Goal: Task Accomplishment & Management: Manage account settings

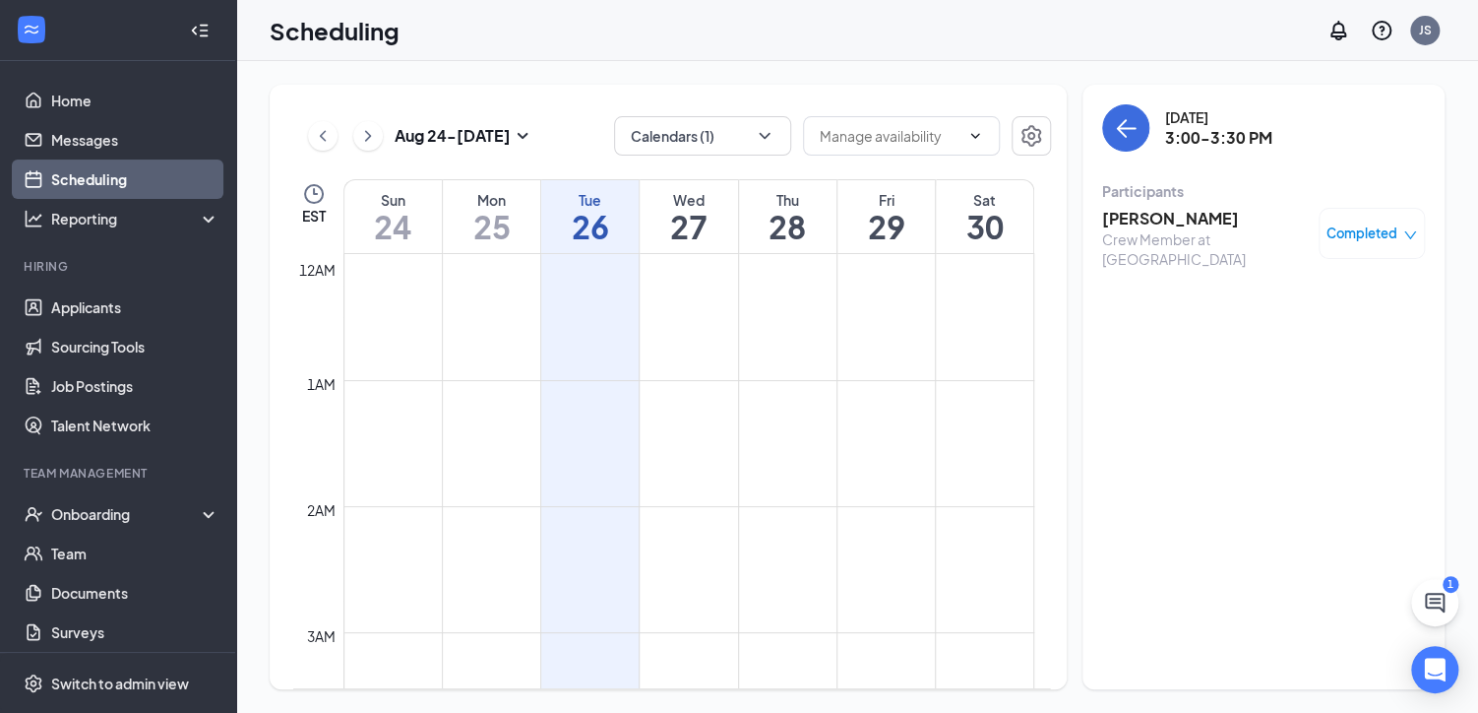
scroll to position [1755, 0]
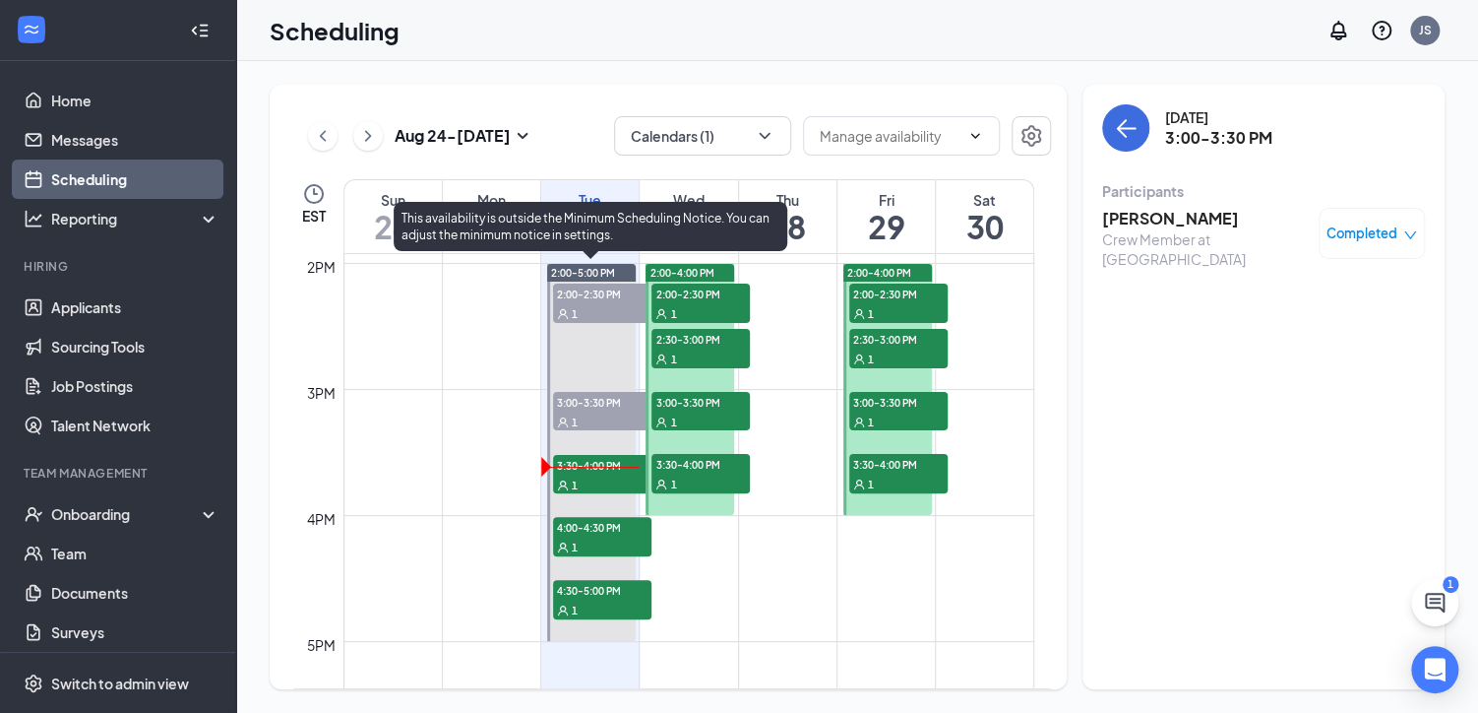
click at [605, 465] on span "3:30-4:00 PM" at bounding box center [602, 465] width 98 height 20
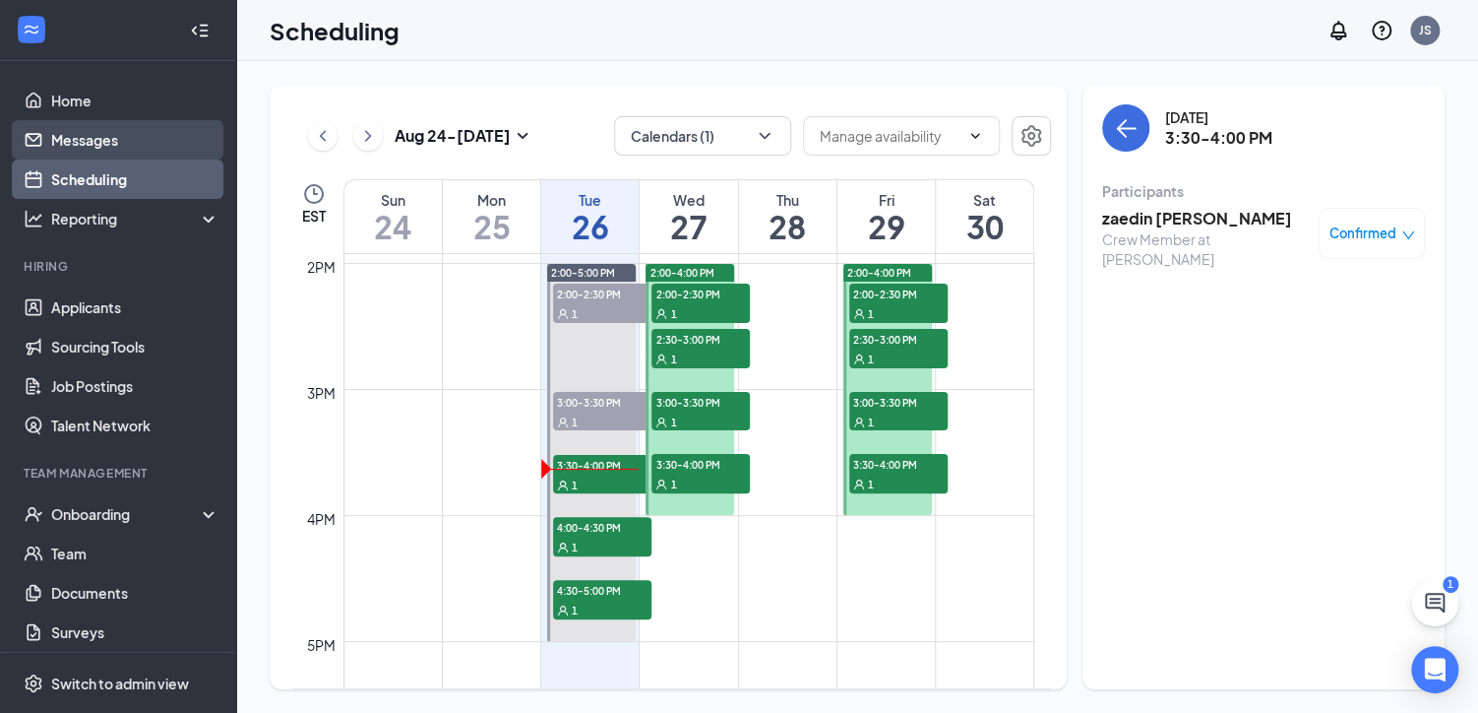
click at [107, 135] on link "Messages" at bounding box center [135, 139] width 168 height 39
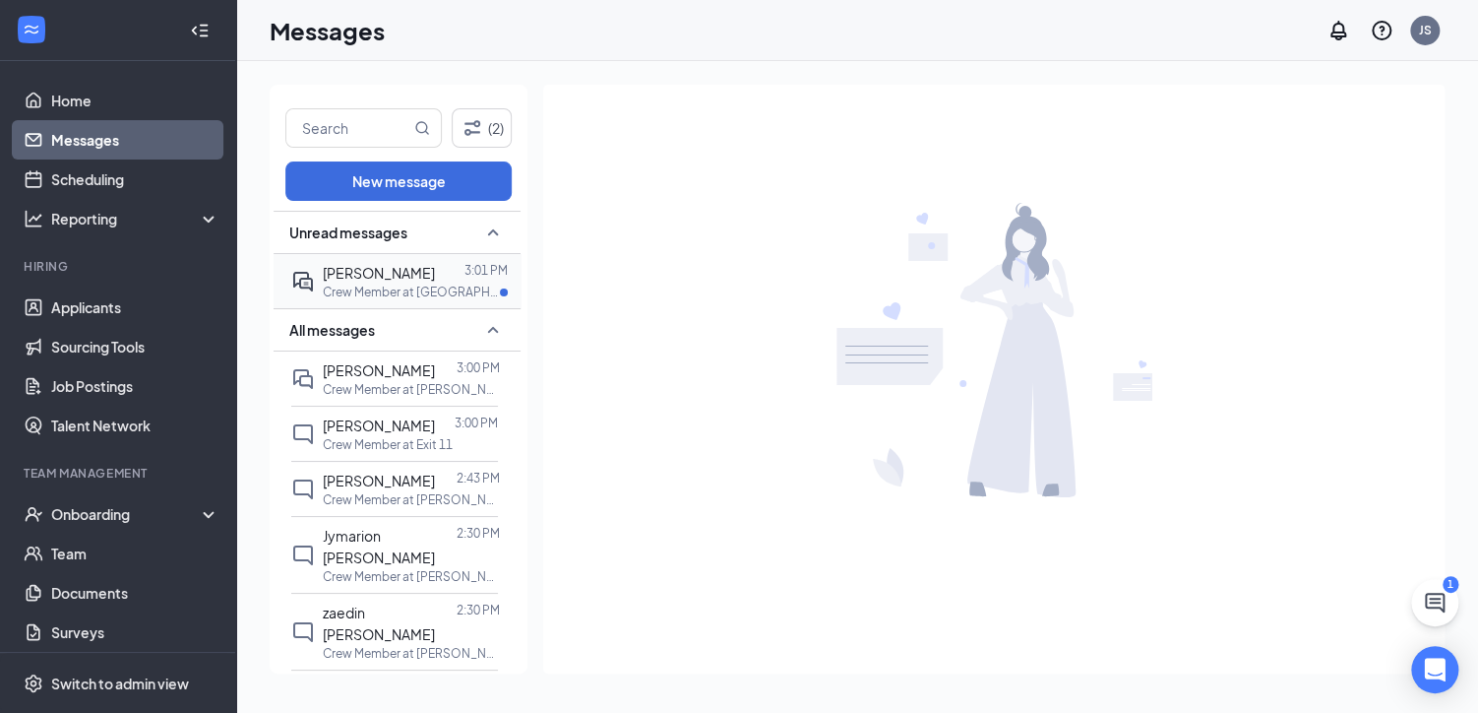
click at [368, 281] on div "Arianna Duncan 3:01 PM Crew Member at St. Augustine" at bounding box center [415, 281] width 185 height 38
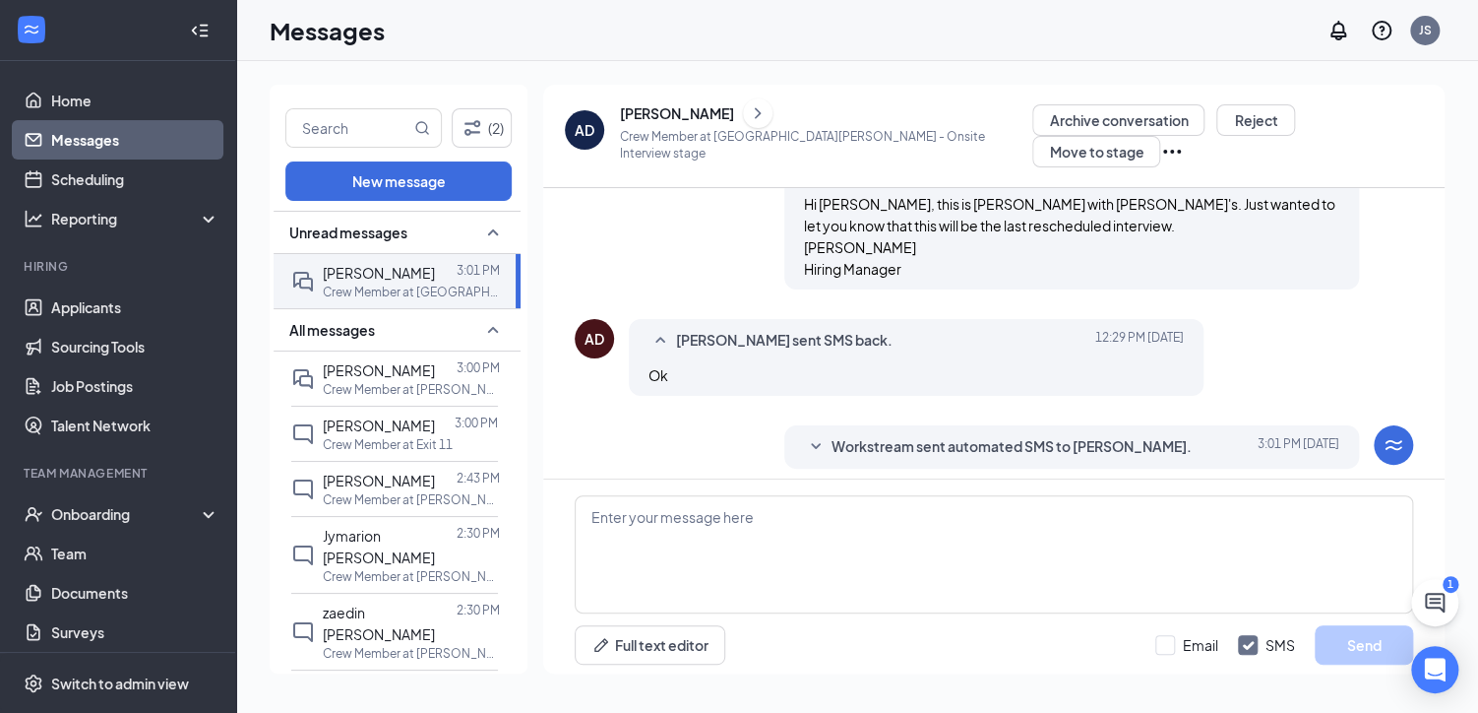
scroll to position [610, 0]
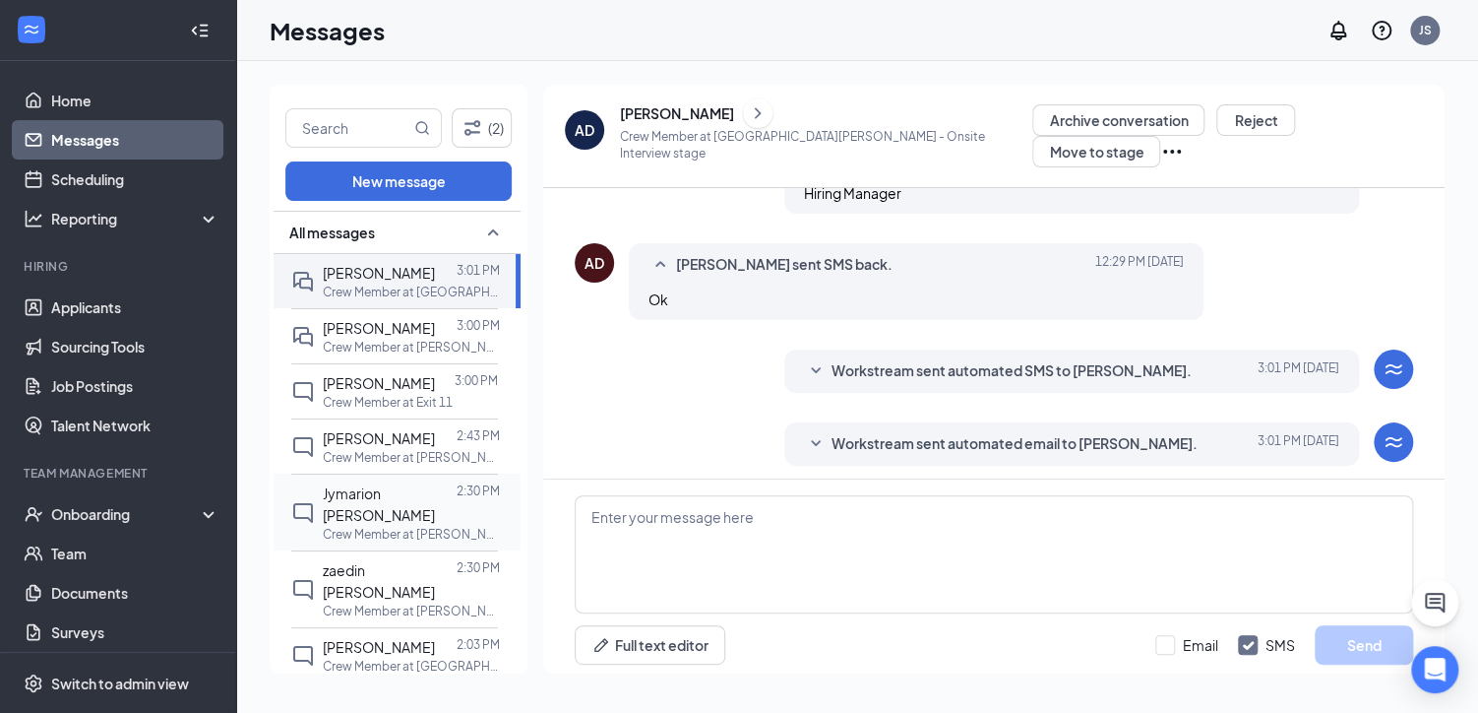
scroll to position [610, 0]
click at [114, 180] on link "Scheduling" at bounding box center [135, 178] width 168 height 39
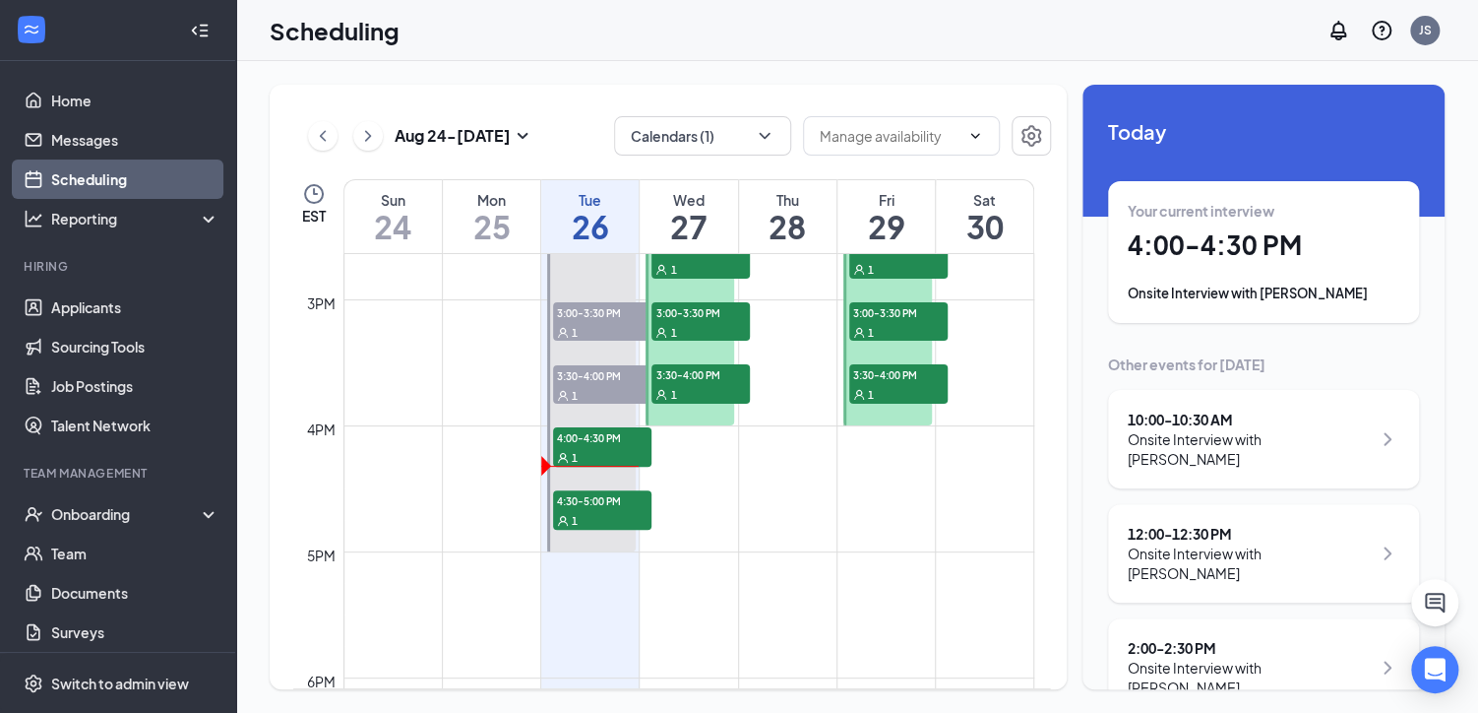
scroll to position [1853, 0]
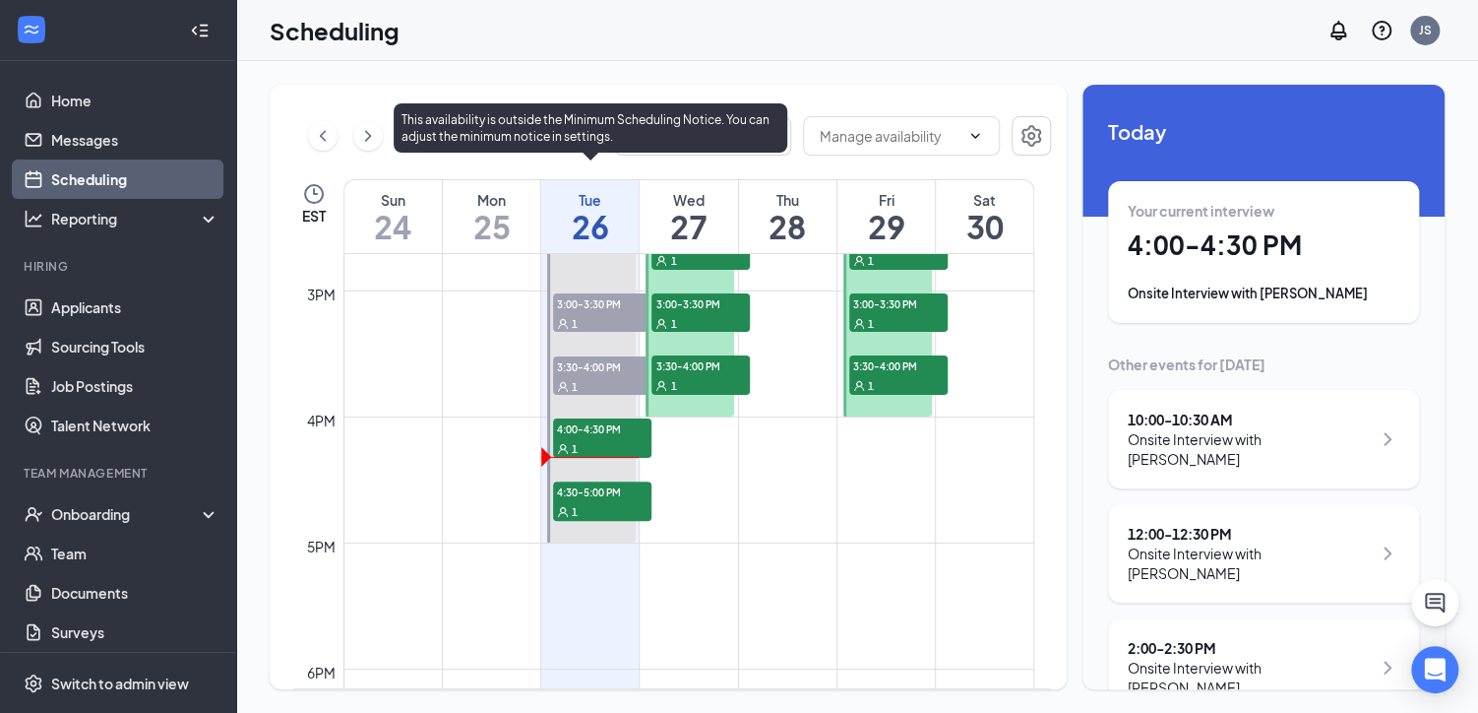
click at [608, 304] on span "3:00-3:30 PM" at bounding box center [602, 303] width 98 height 20
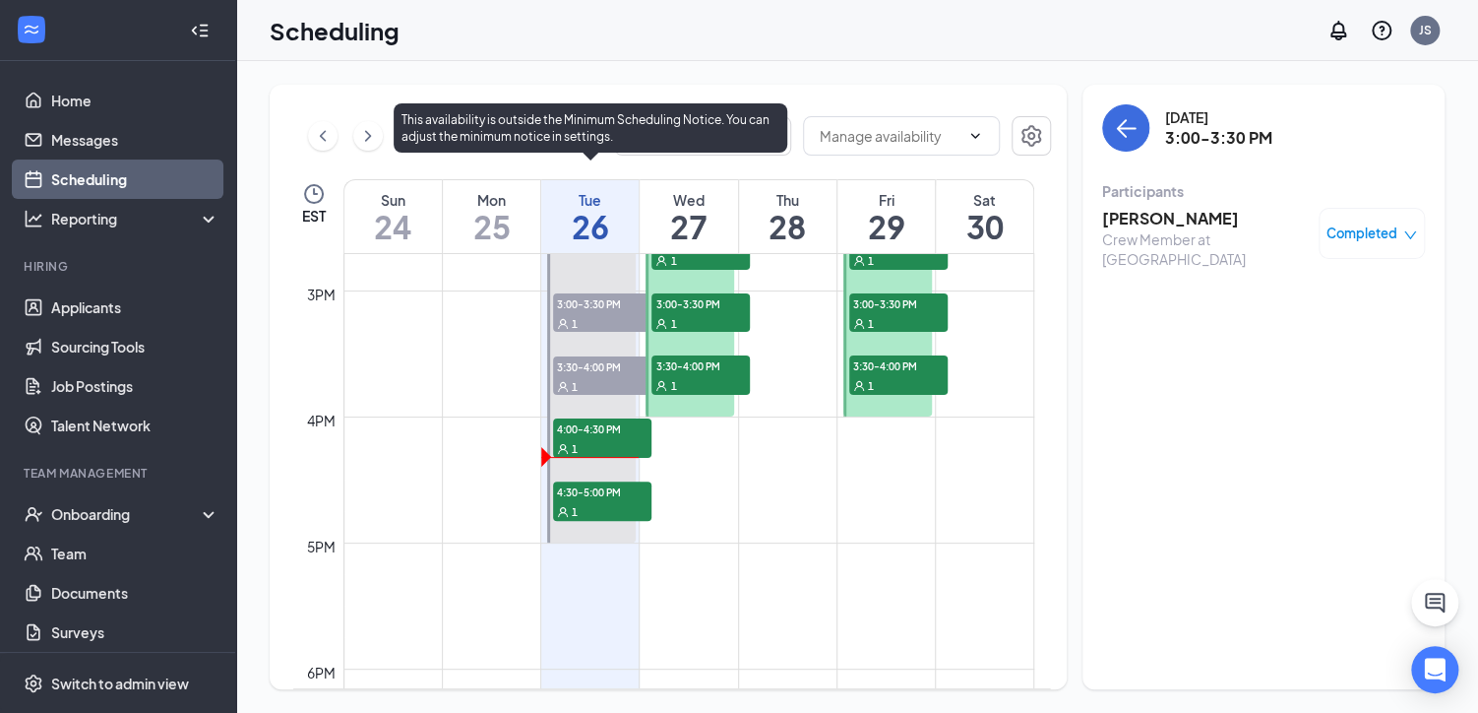
click at [595, 372] on span "3:30-4:00 PM" at bounding box center [602, 366] width 98 height 20
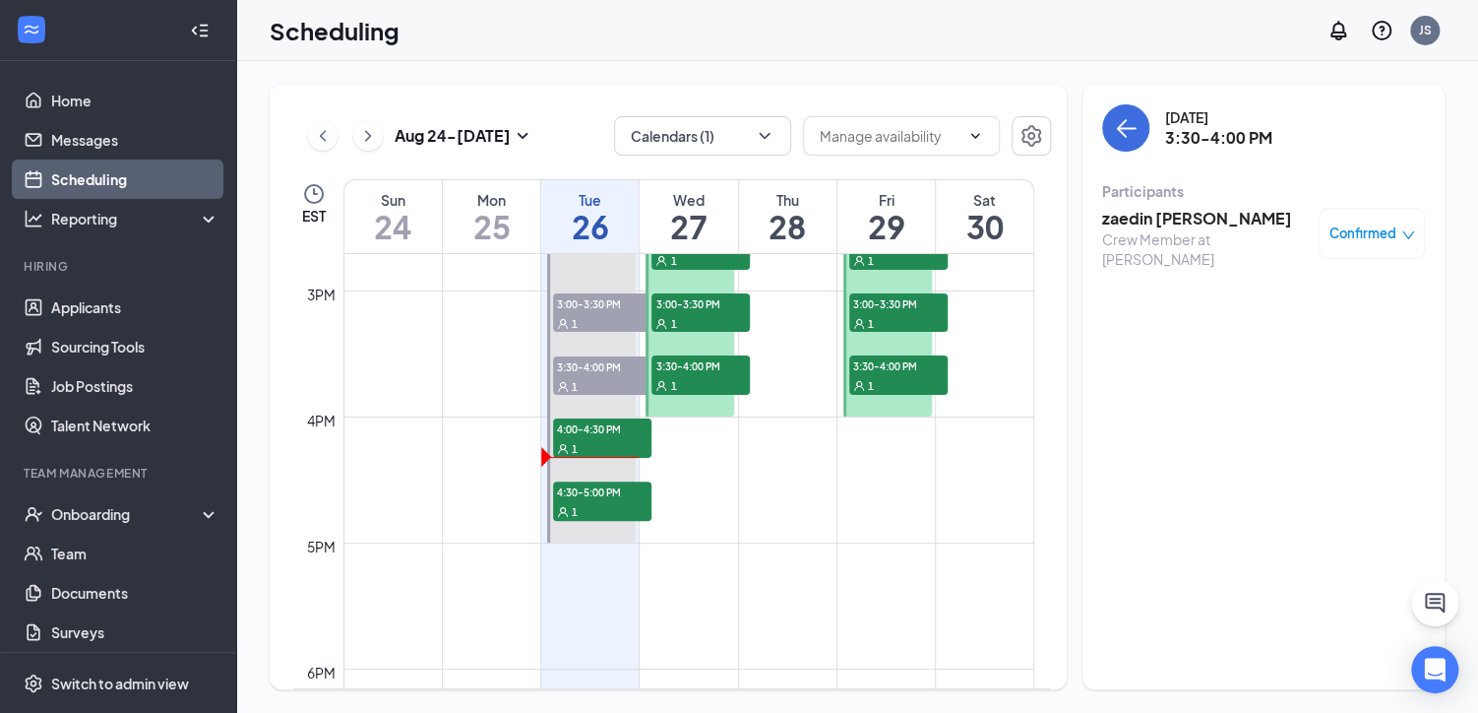
click at [1177, 216] on h3 "zaedin [PERSON_NAME]" at bounding box center [1205, 219] width 207 height 22
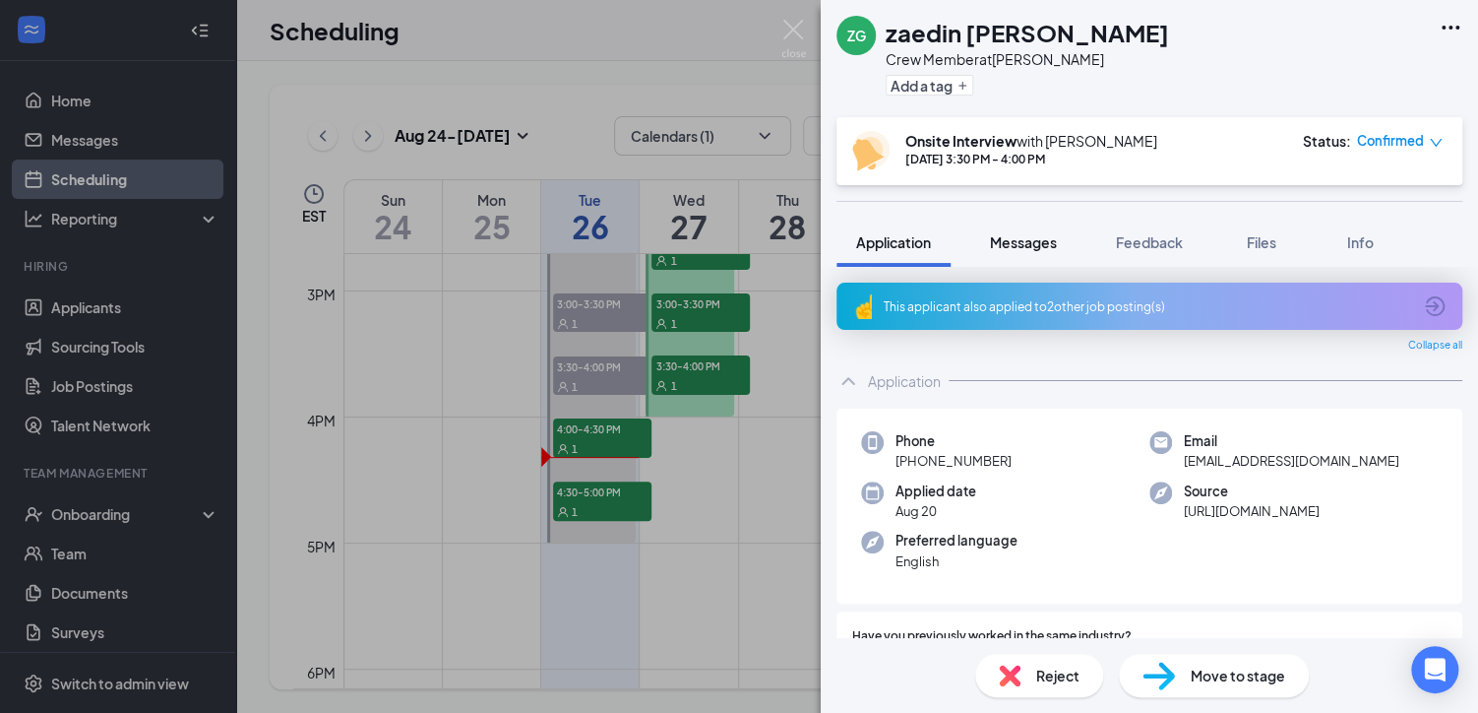
click at [1026, 238] on span "Messages" at bounding box center [1023, 242] width 67 height 18
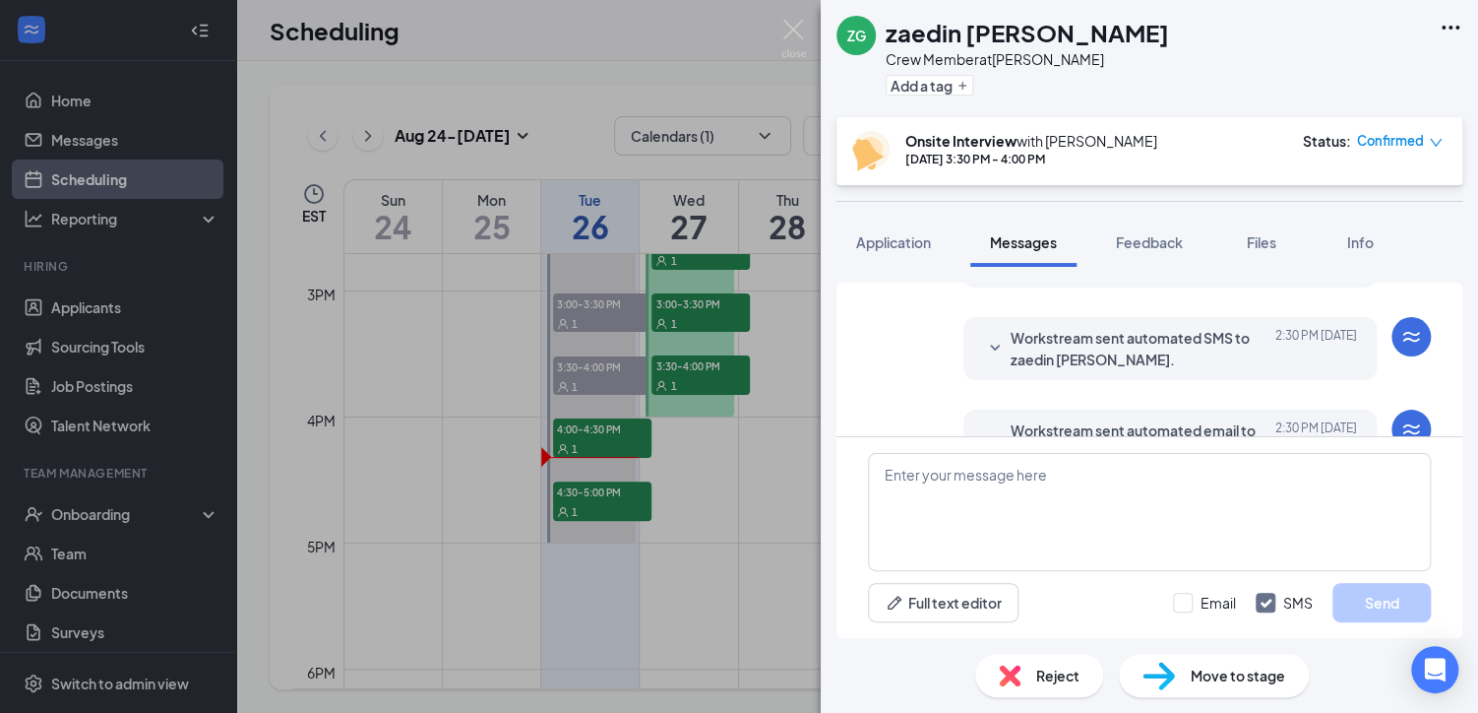
scroll to position [664, 0]
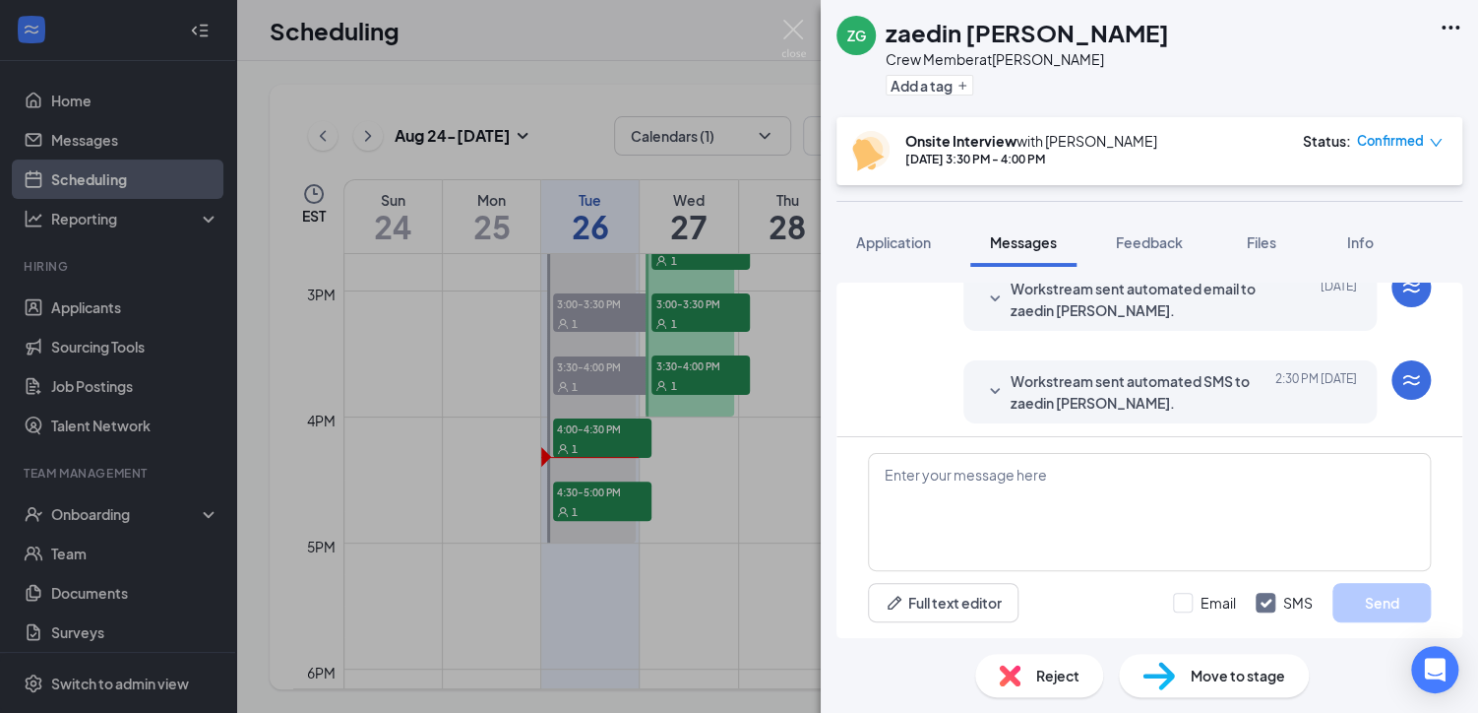
click at [1170, 379] on span "Workstream sent automated SMS to zaedin [PERSON_NAME]." at bounding box center [1140, 391] width 258 height 43
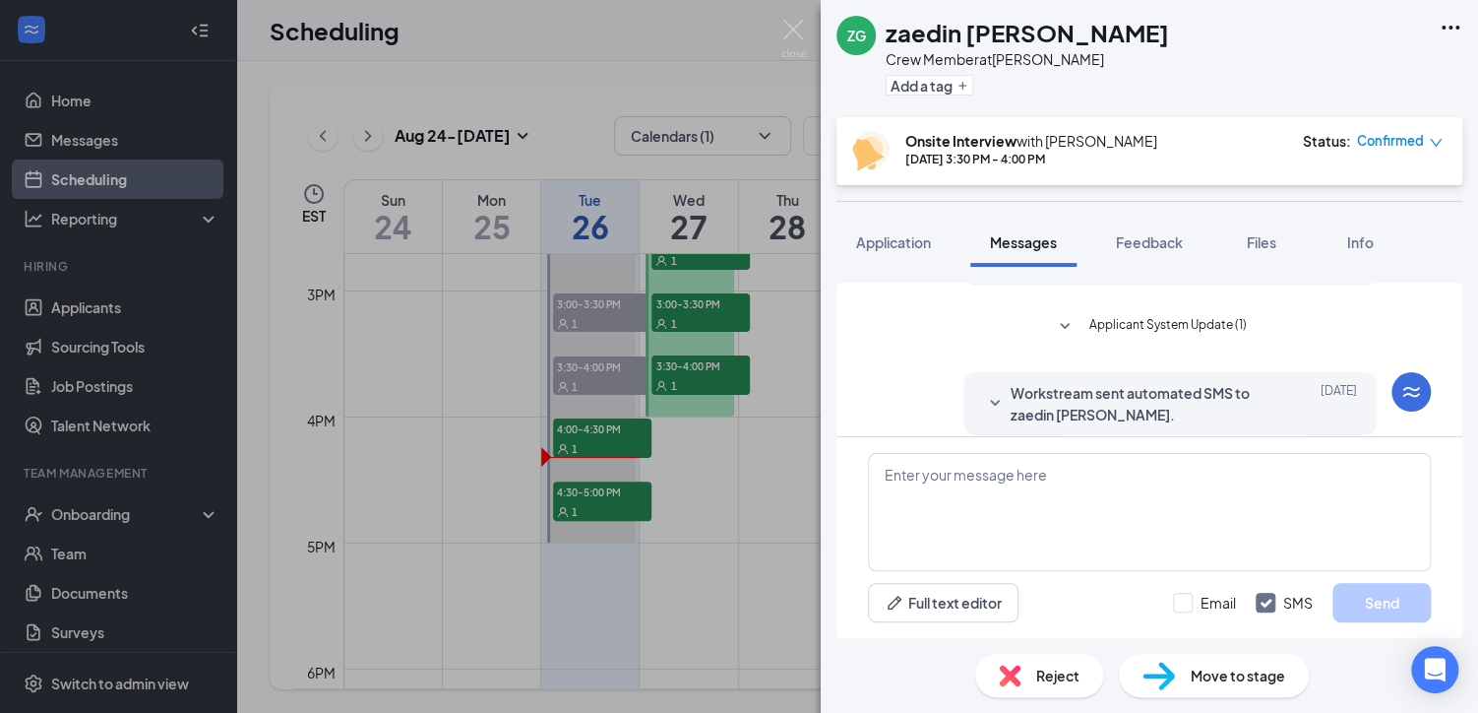
click at [1434, 142] on icon "down" at bounding box center [1436, 143] width 14 height 14
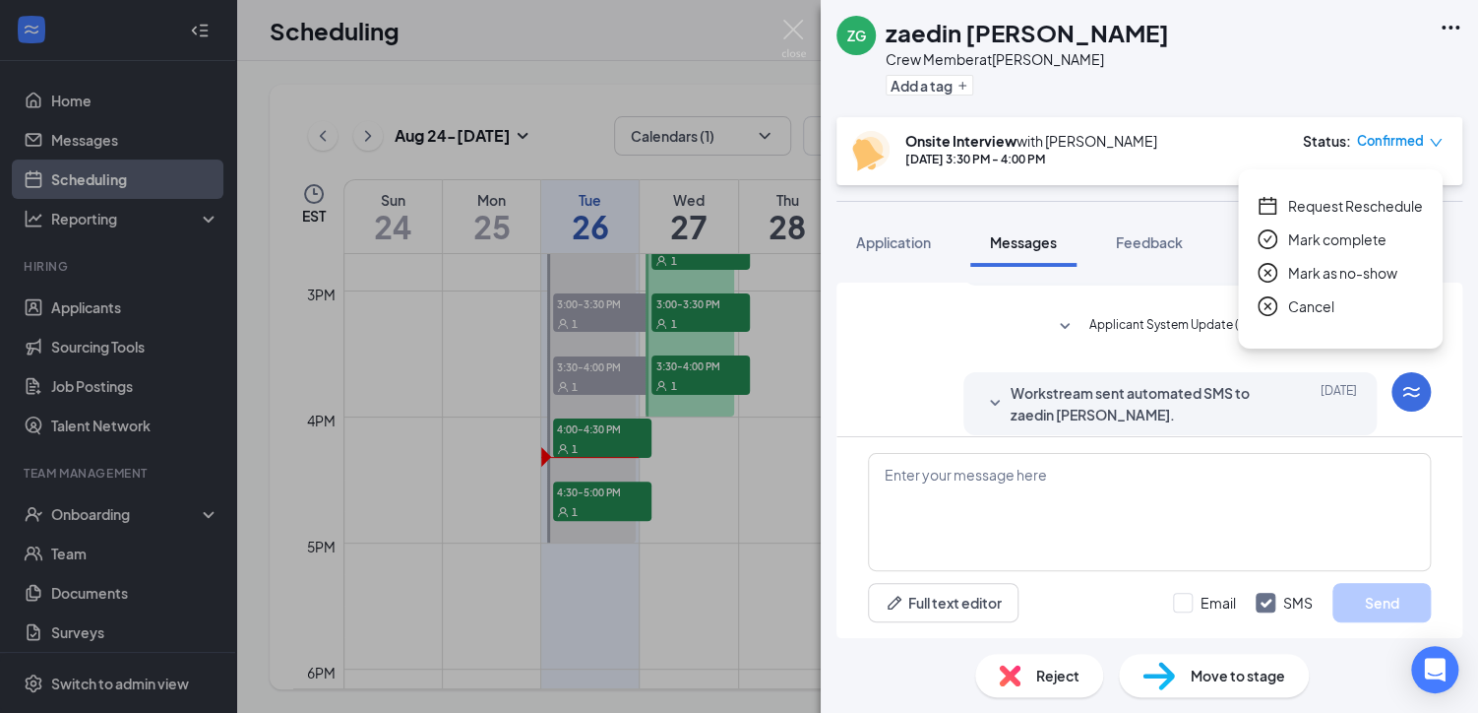
click at [1357, 269] on span "Mark as no-show" at bounding box center [1342, 273] width 109 height 22
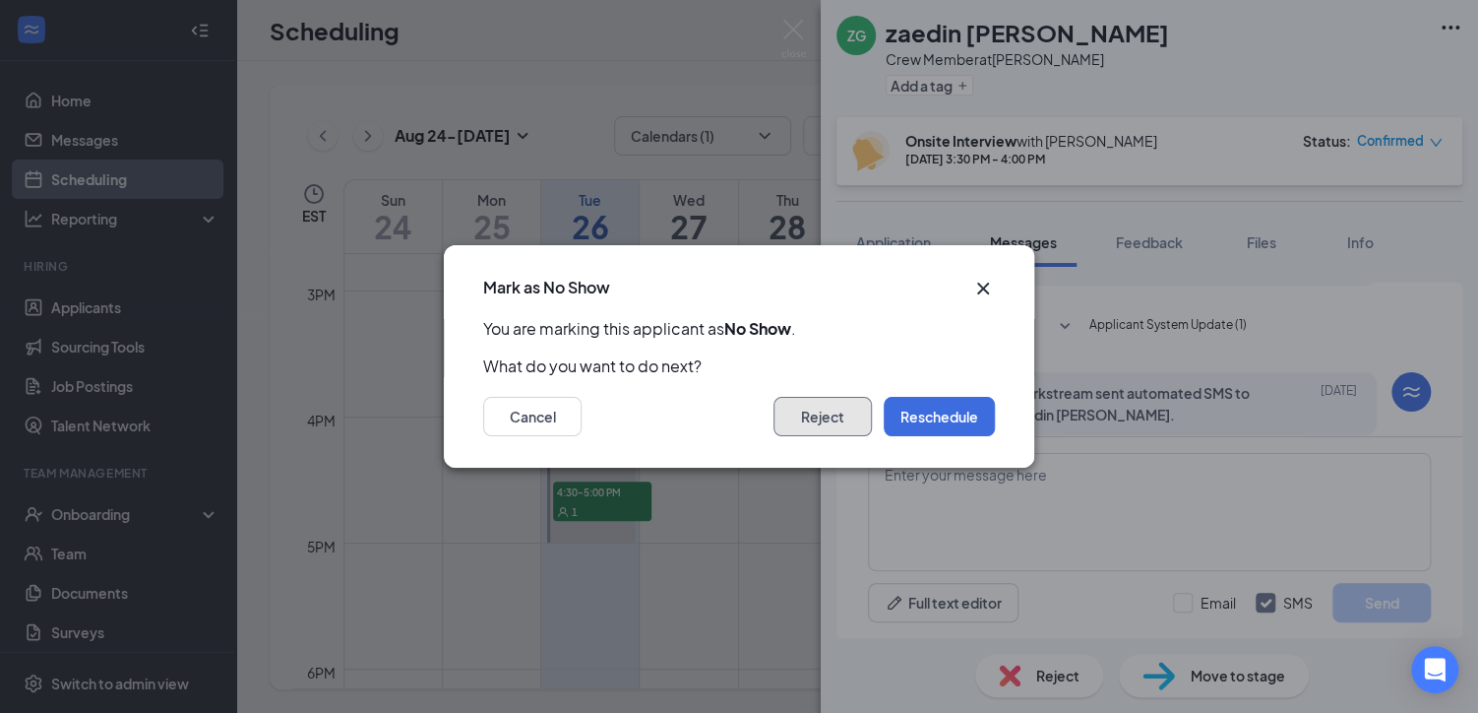
click at [815, 416] on button "Reject" at bounding box center [823, 416] width 98 height 39
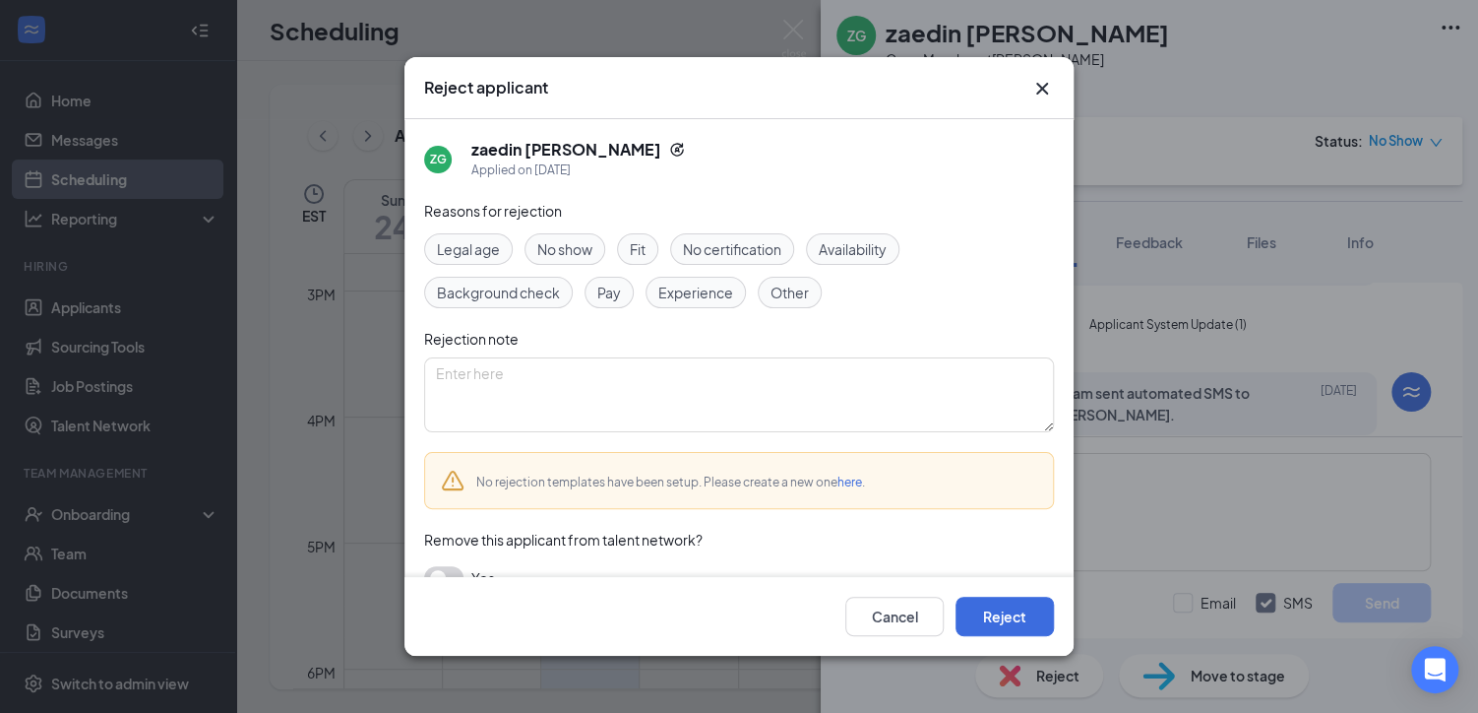
click at [577, 243] on span "No show" at bounding box center [564, 249] width 55 height 22
click at [469, 372] on textarea at bounding box center [739, 394] width 630 height 75
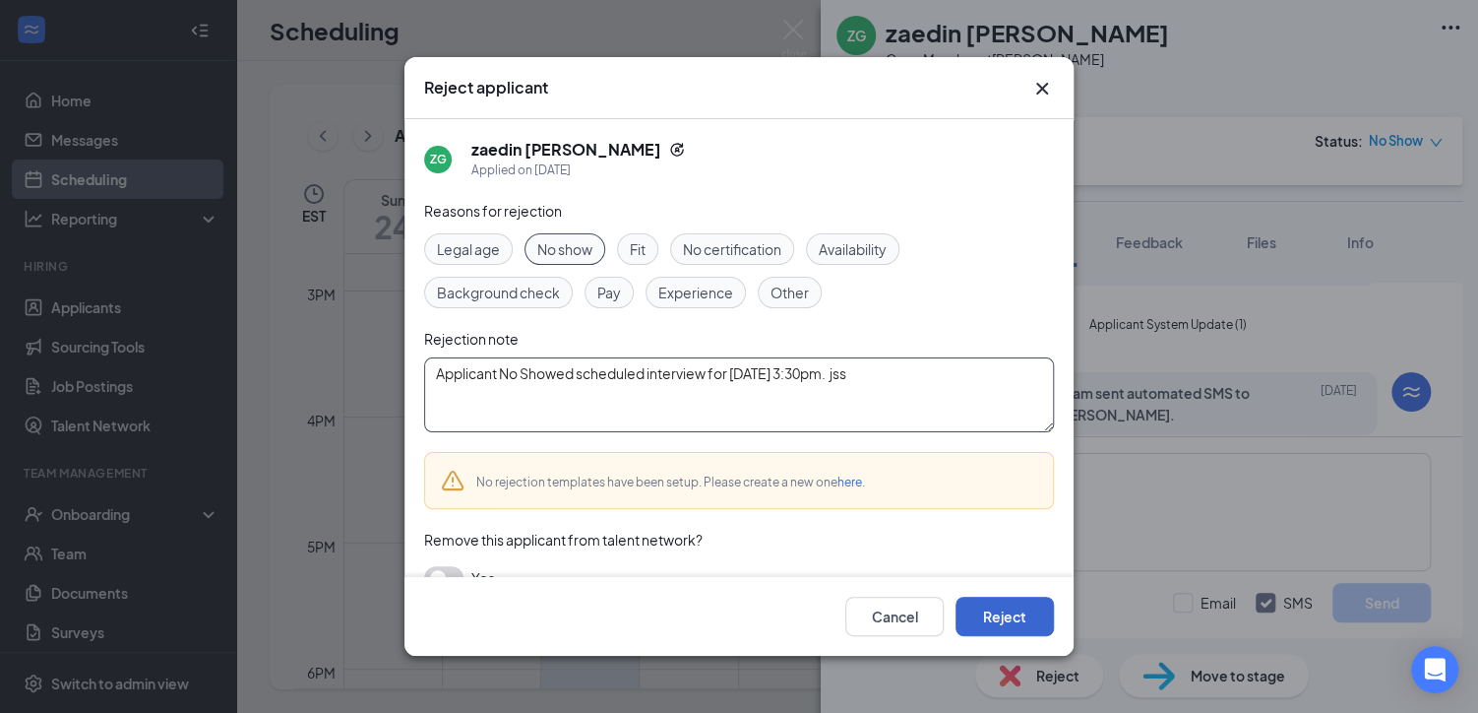
type textarea "Applicant No Showed scheduled interview for [DATE] 3:30pm. jss"
click at [1024, 610] on button "Reject" at bounding box center [1005, 615] width 98 height 39
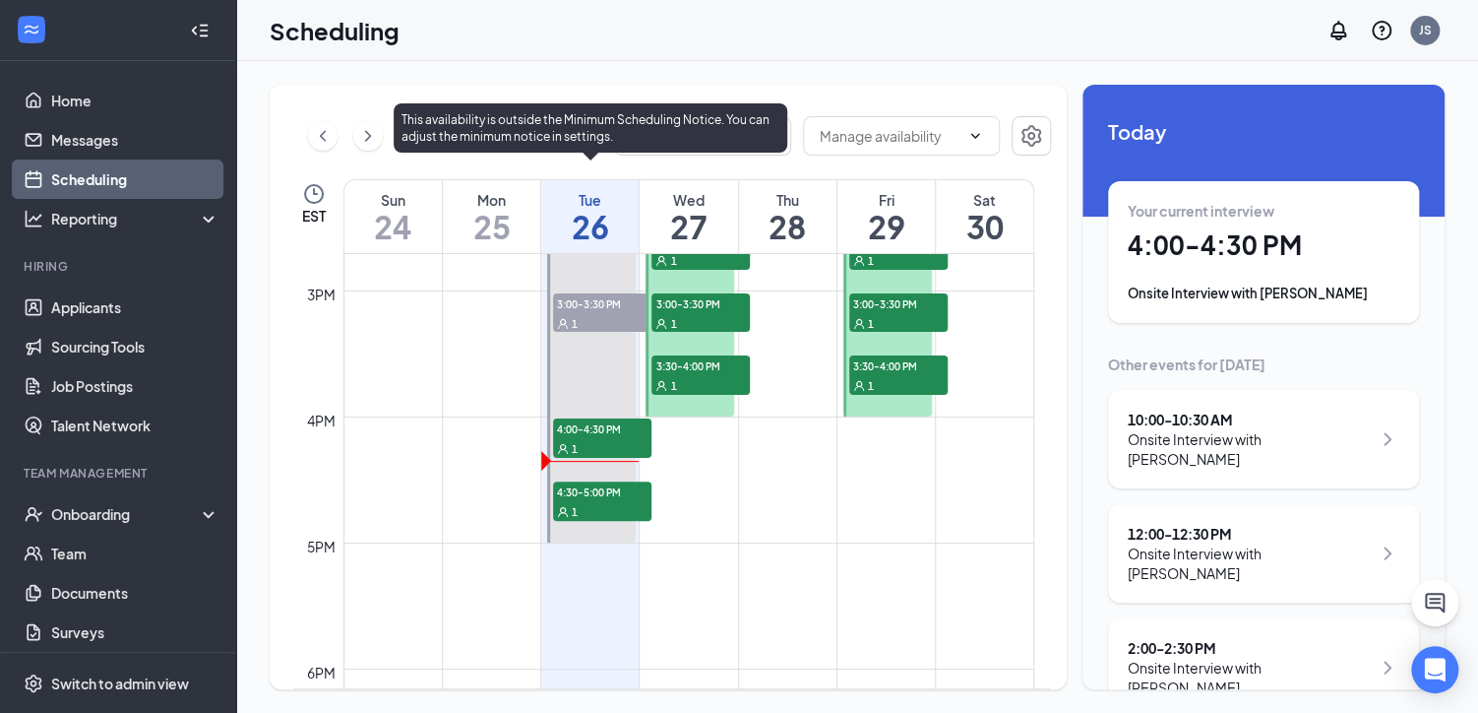
click at [603, 433] on span "4:00-4:30 PM" at bounding box center [602, 428] width 98 height 20
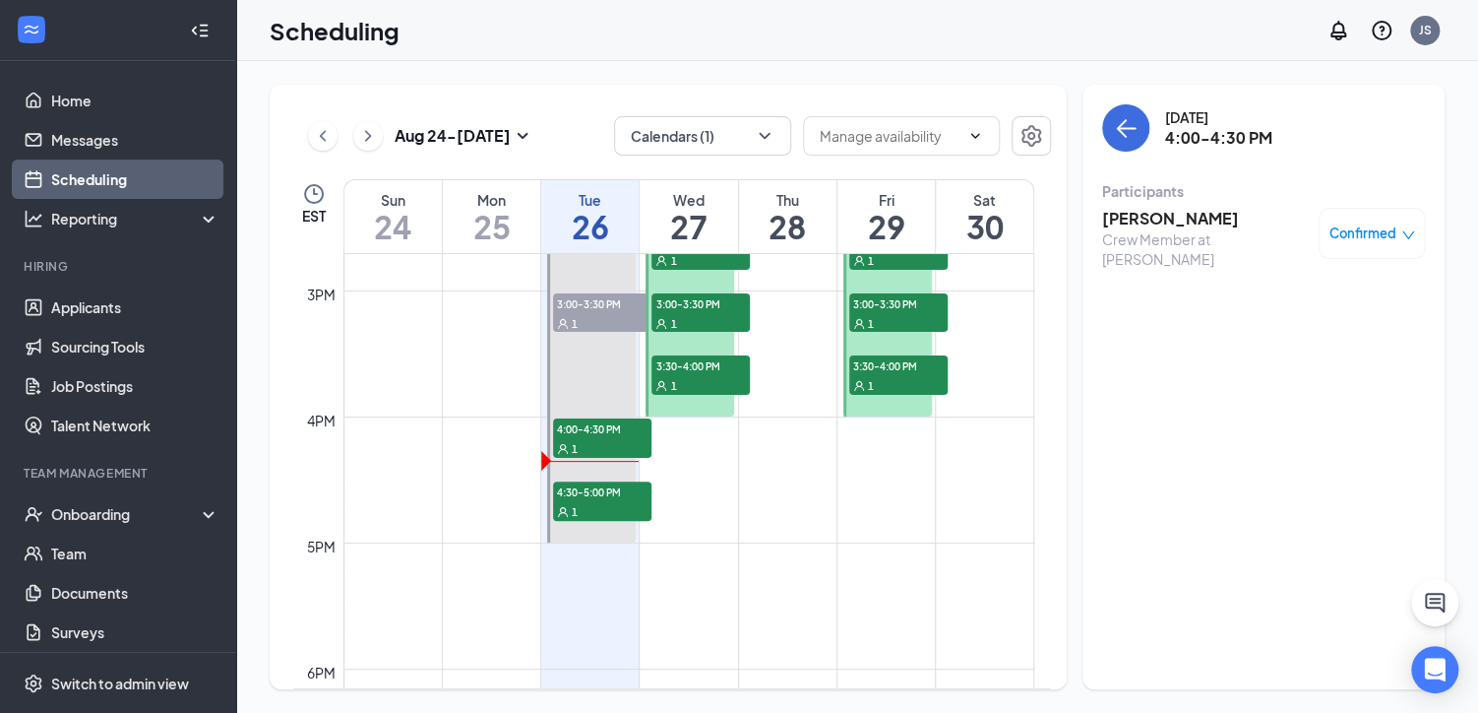
click at [1166, 219] on h3 "[PERSON_NAME]" at bounding box center [1205, 219] width 207 height 22
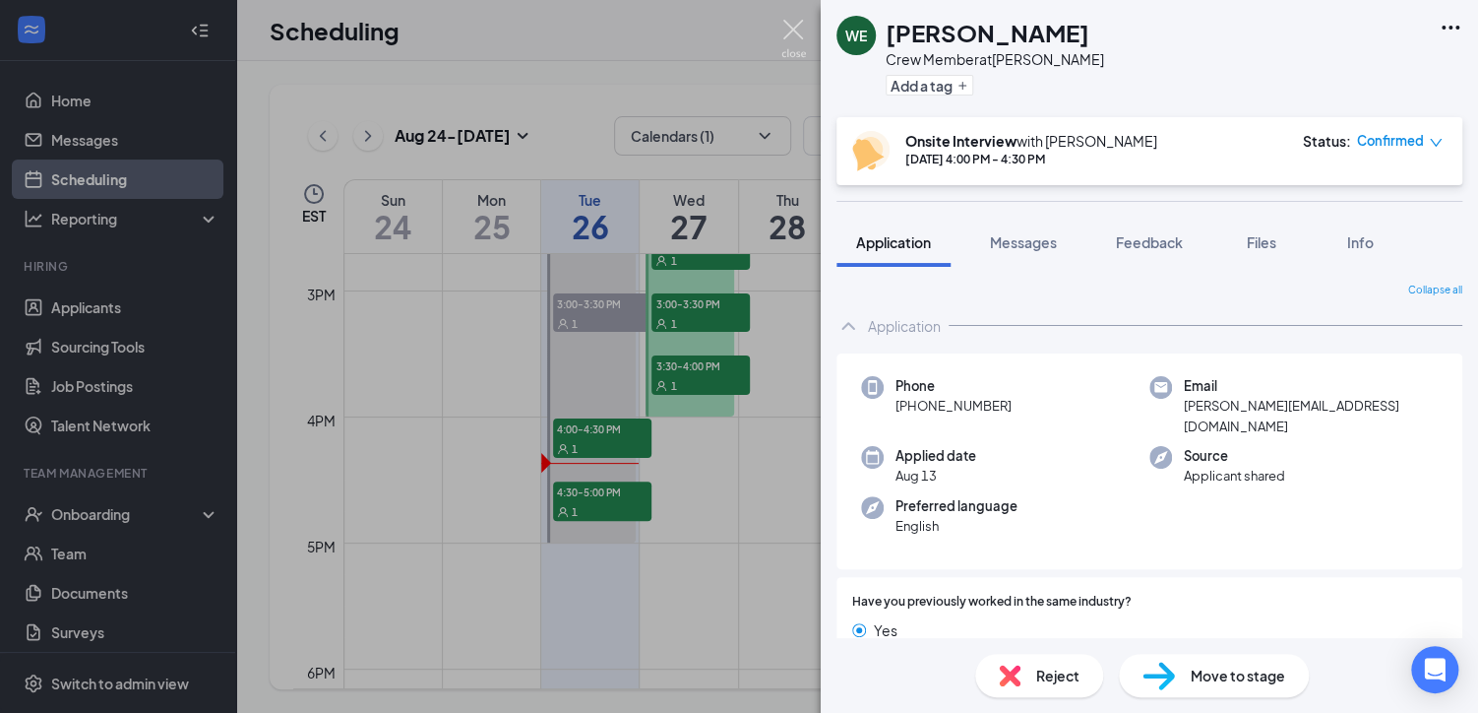
click at [787, 26] on img at bounding box center [793, 39] width 25 height 38
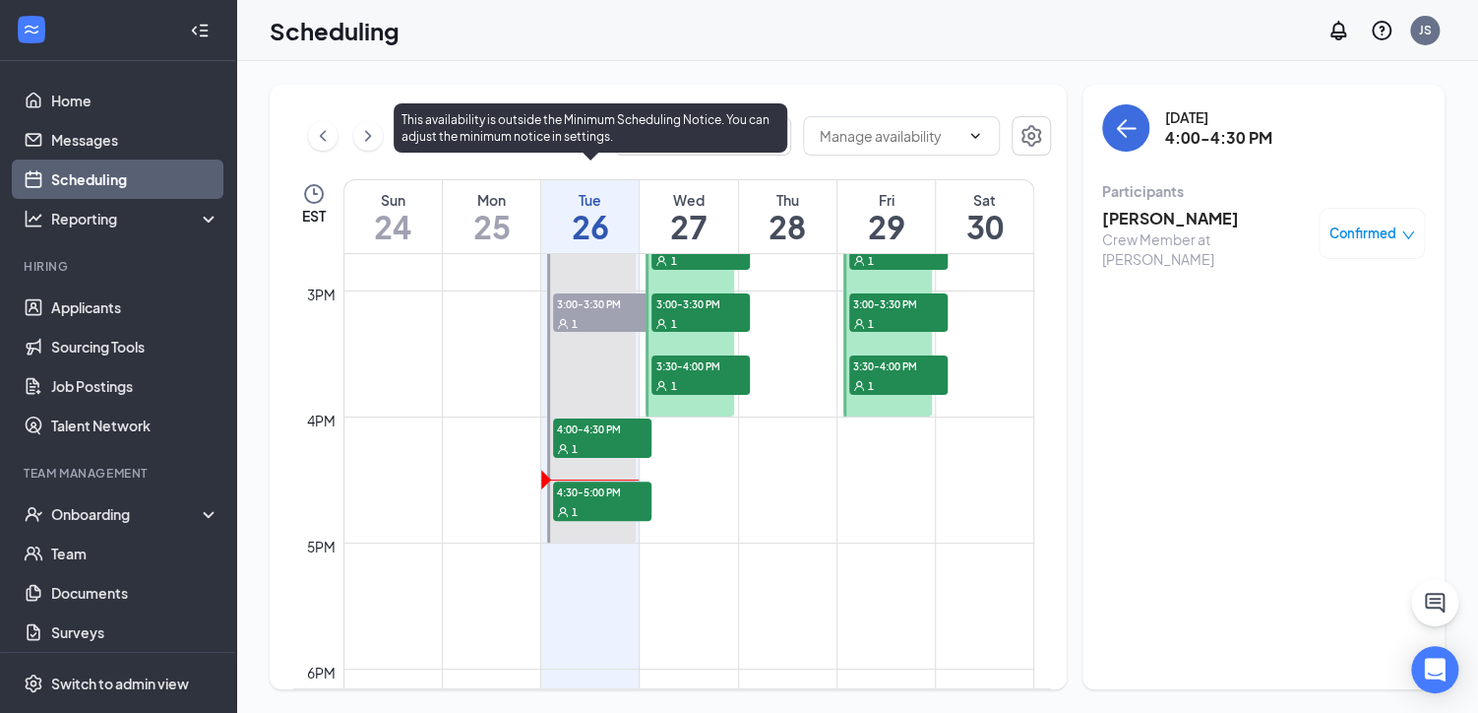
click at [596, 502] on div "1" at bounding box center [602, 511] width 98 height 20
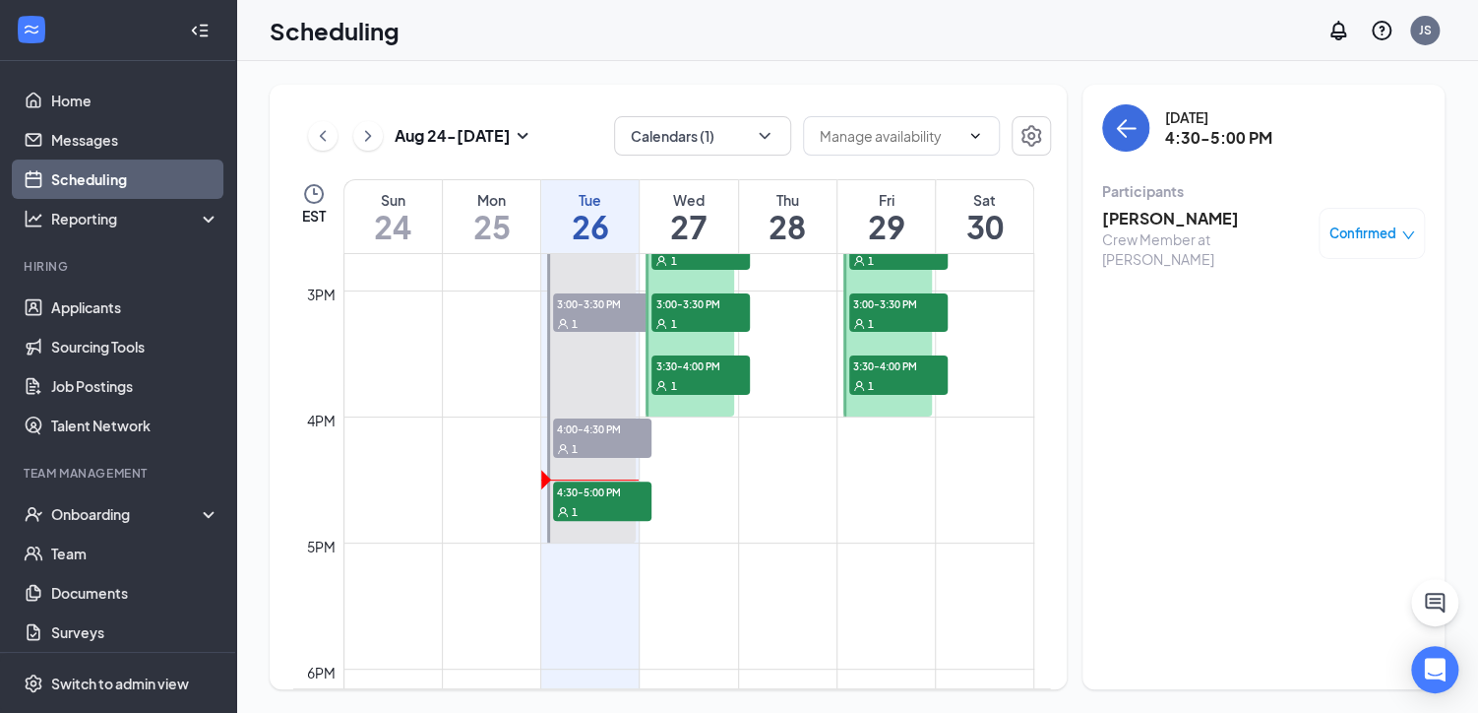
click at [1170, 213] on h3 "[PERSON_NAME]" at bounding box center [1205, 219] width 207 height 22
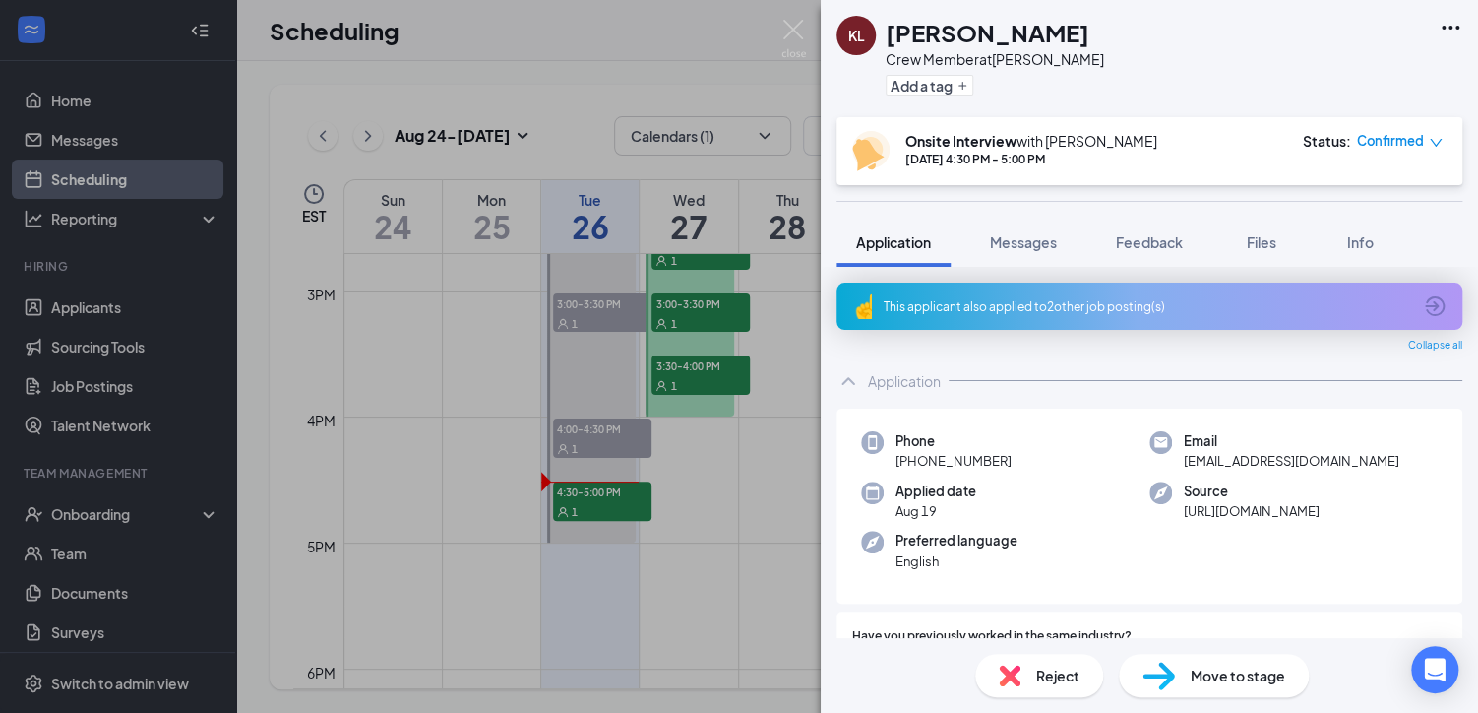
click at [1423, 302] on icon "ArrowCircle" at bounding box center [1435, 306] width 24 height 24
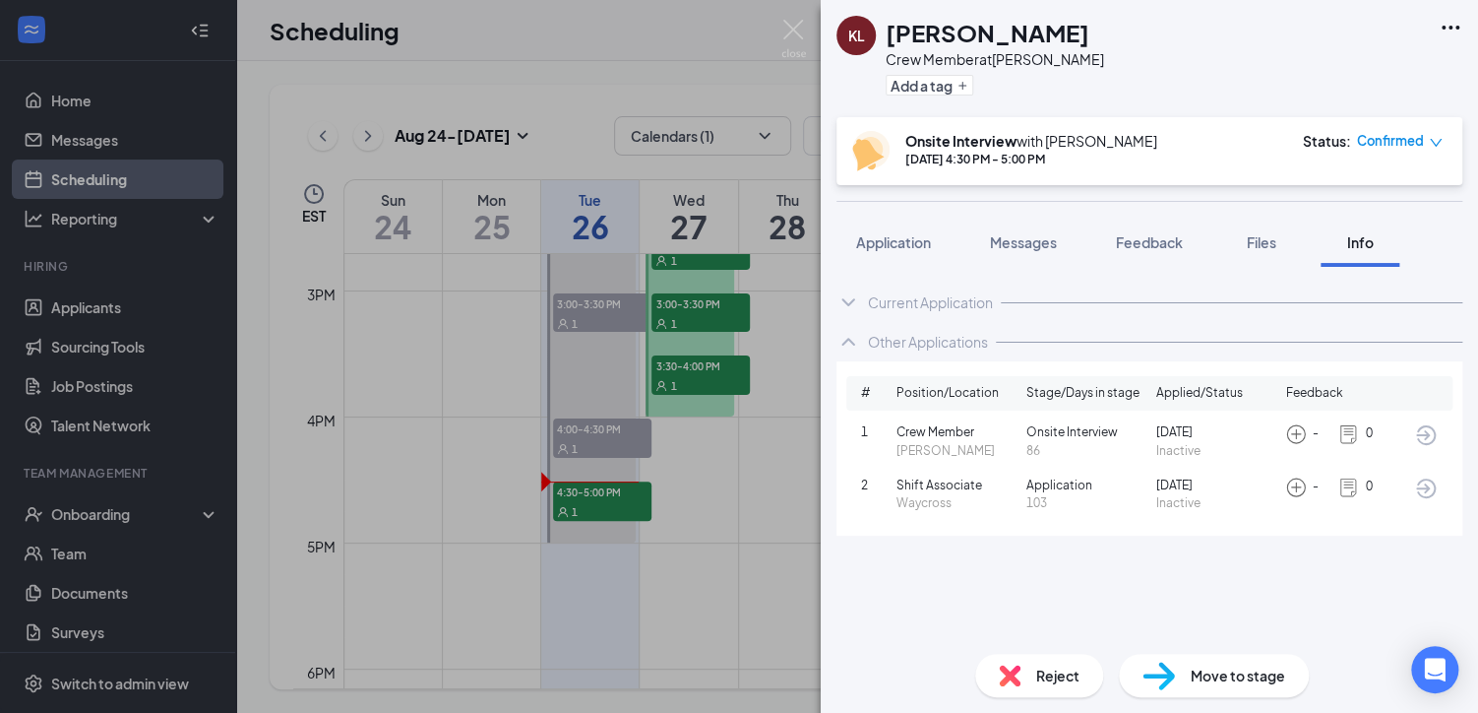
click at [1421, 435] on icon "ArrowCircle" at bounding box center [1426, 435] width 20 height 20
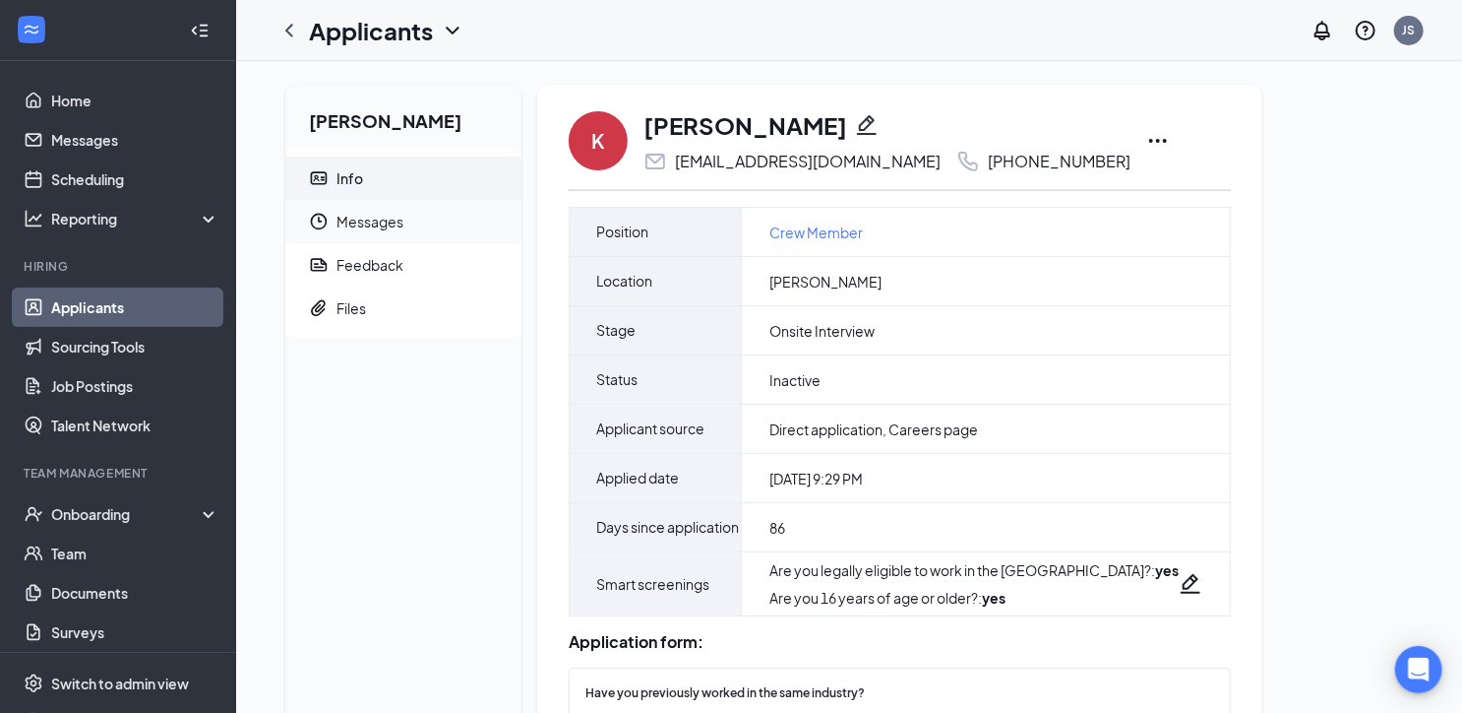
click at [341, 217] on span "Messages" at bounding box center [421, 221] width 169 height 43
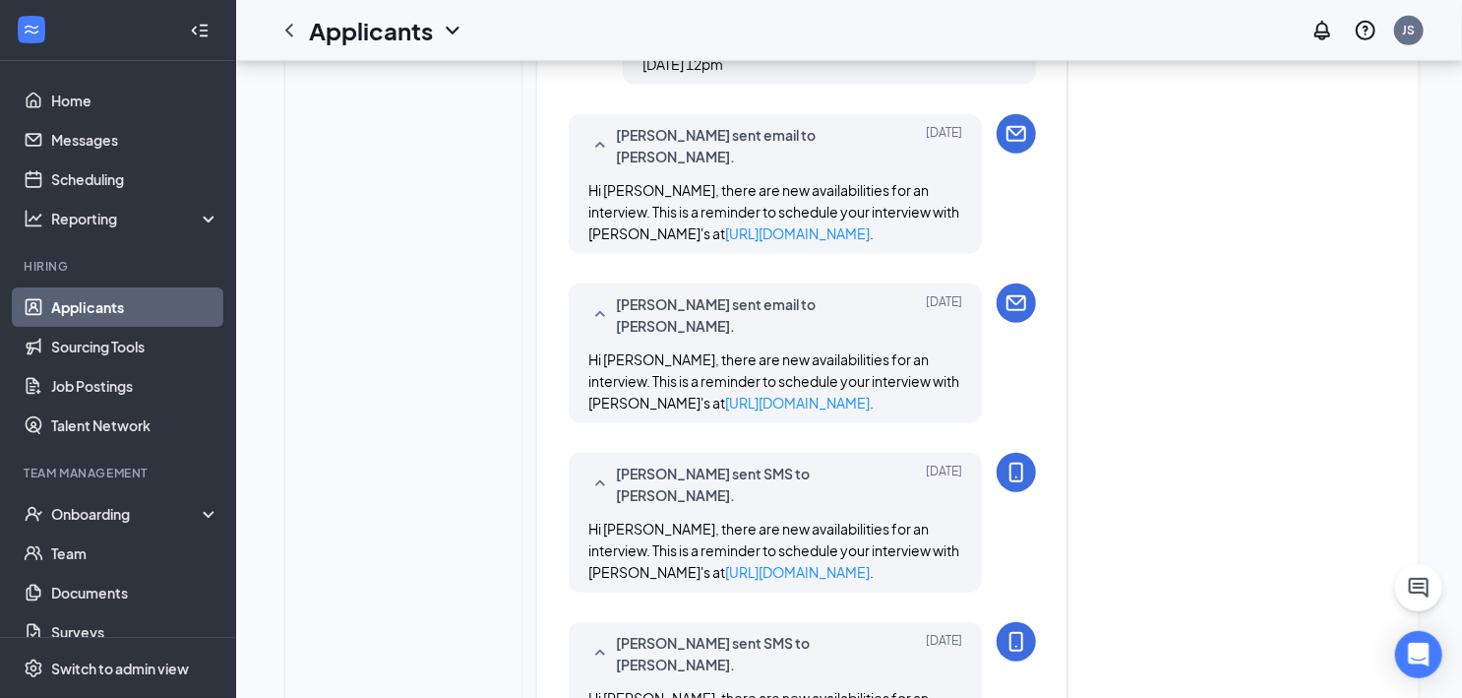
scroll to position [445, 0]
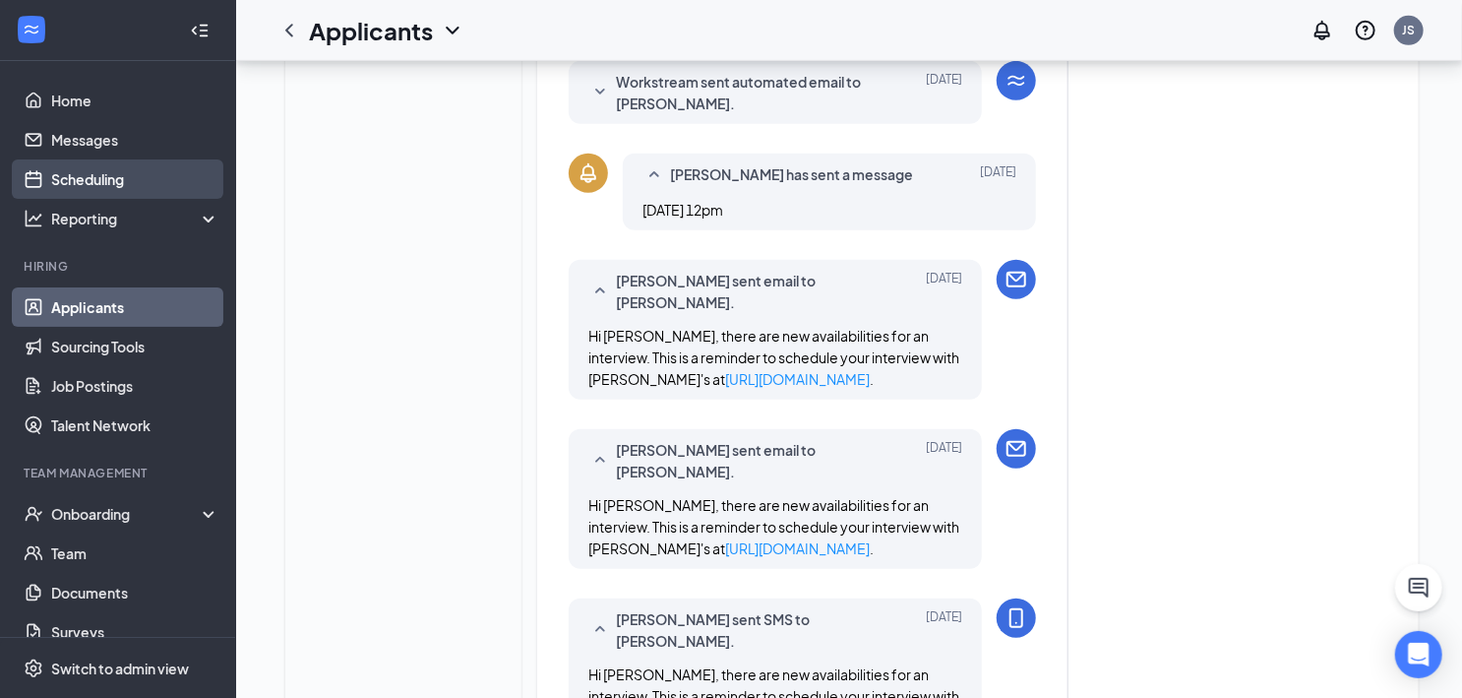
click at [96, 175] on link "Scheduling" at bounding box center [135, 178] width 168 height 39
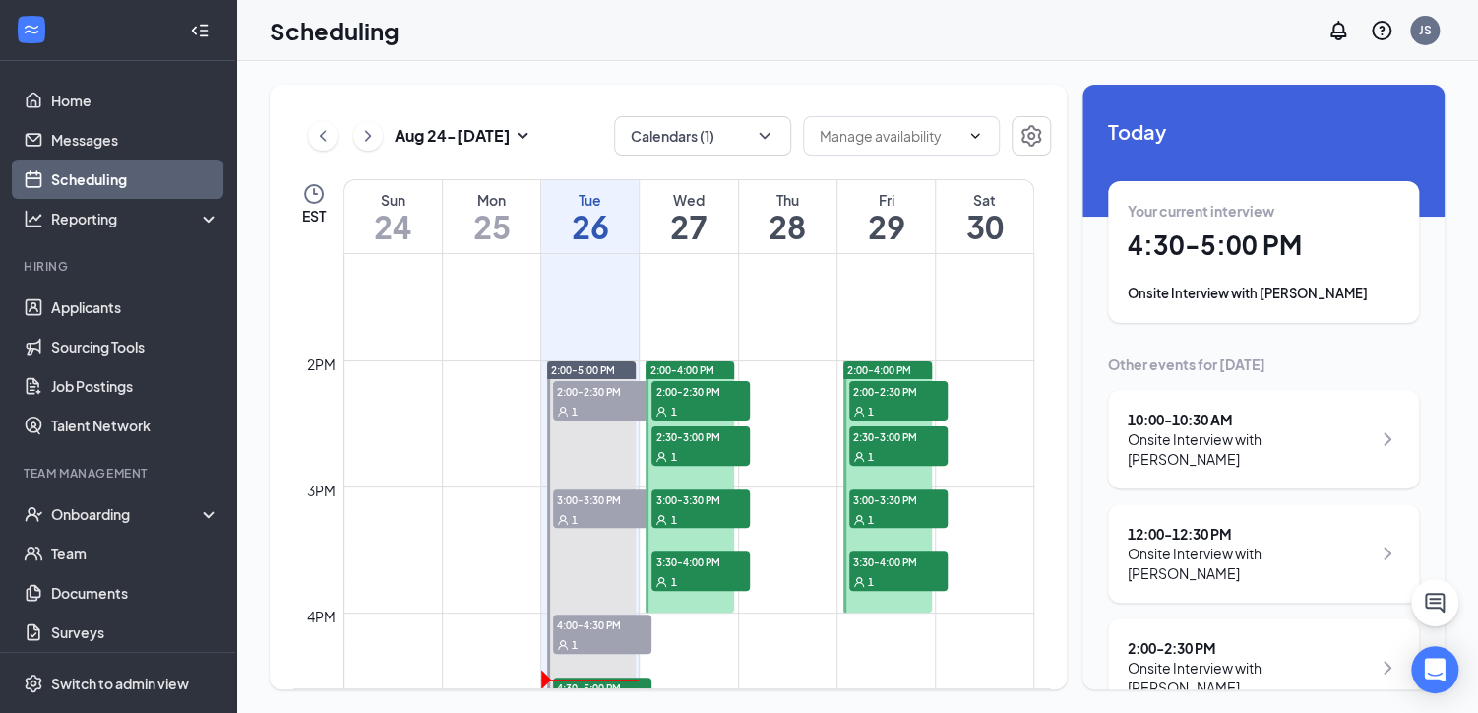
scroll to position [1755, 0]
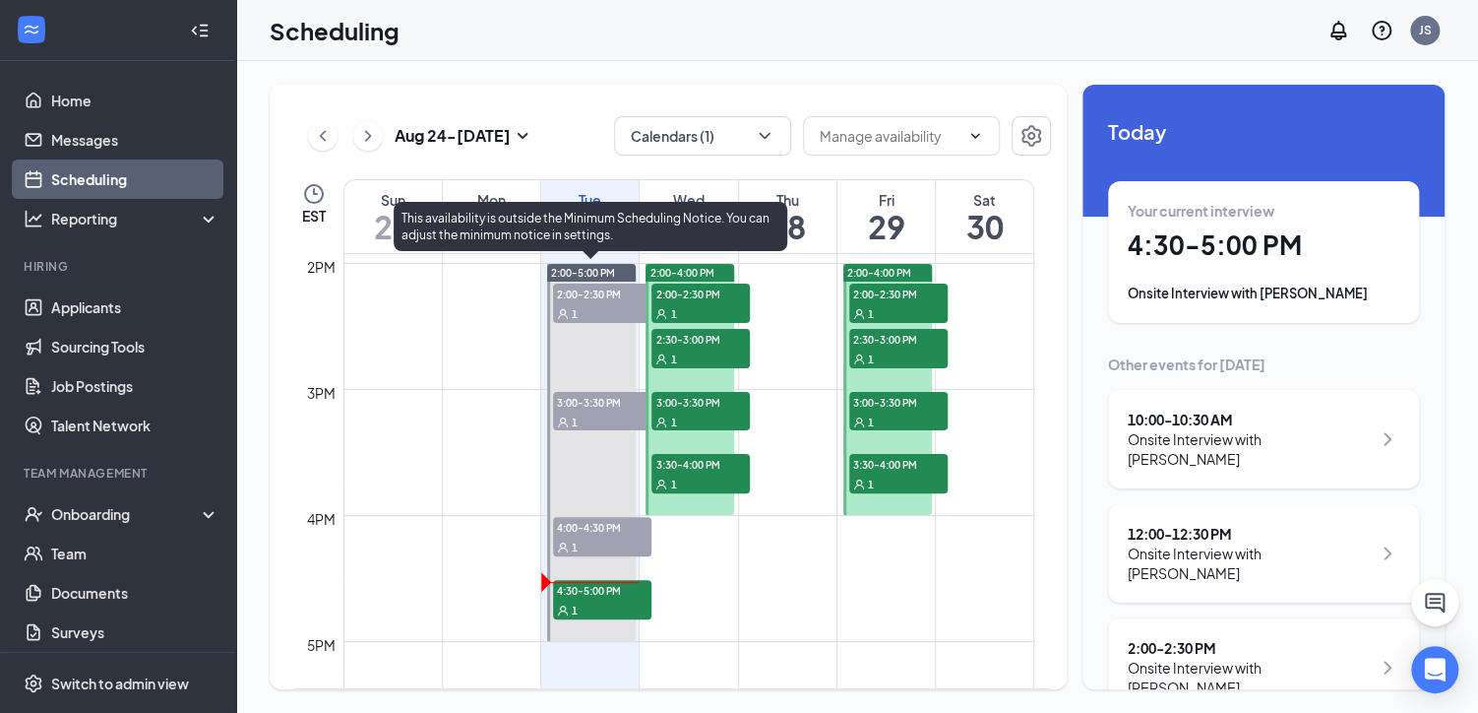
click at [582, 590] on span "4:30-5:00 PM" at bounding box center [602, 590] width 98 height 20
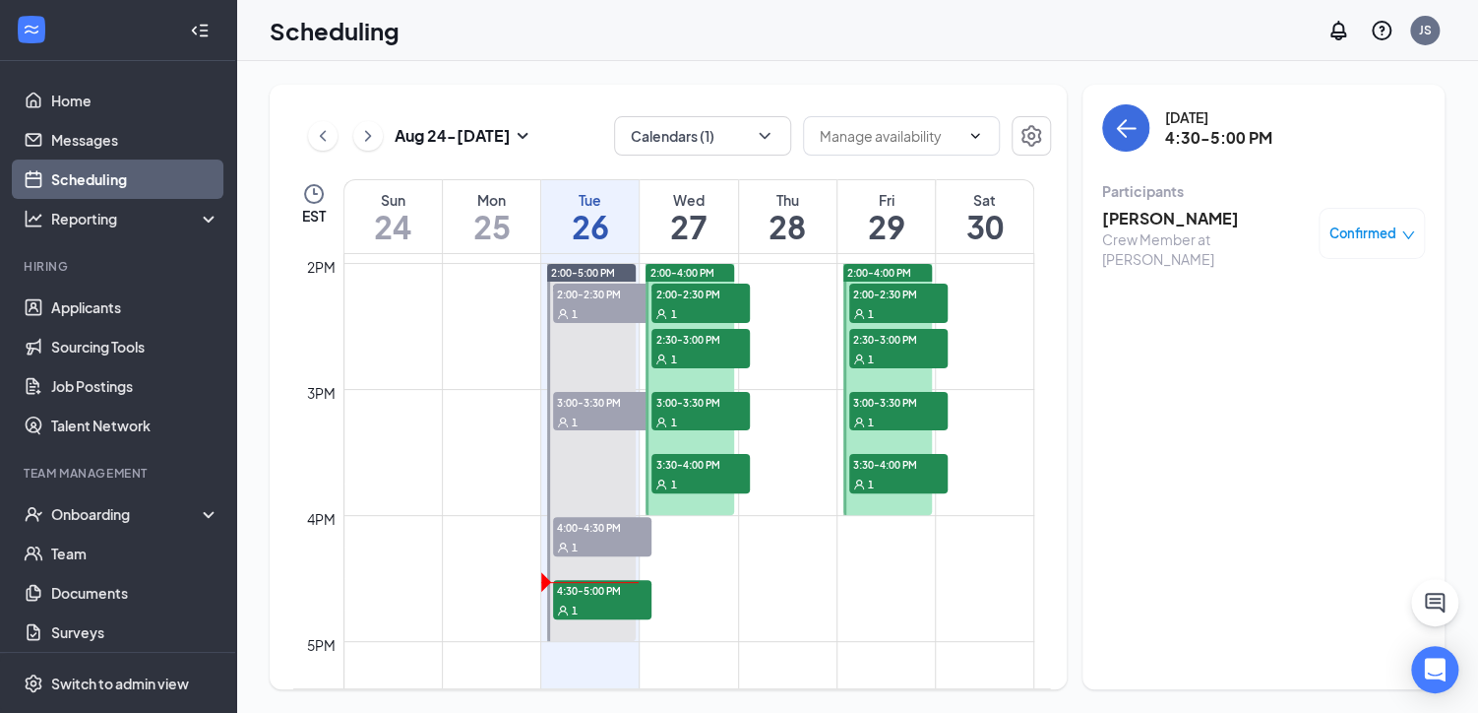
click at [1157, 216] on h3 "[PERSON_NAME]" at bounding box center [1205, 219] width 207 height 22
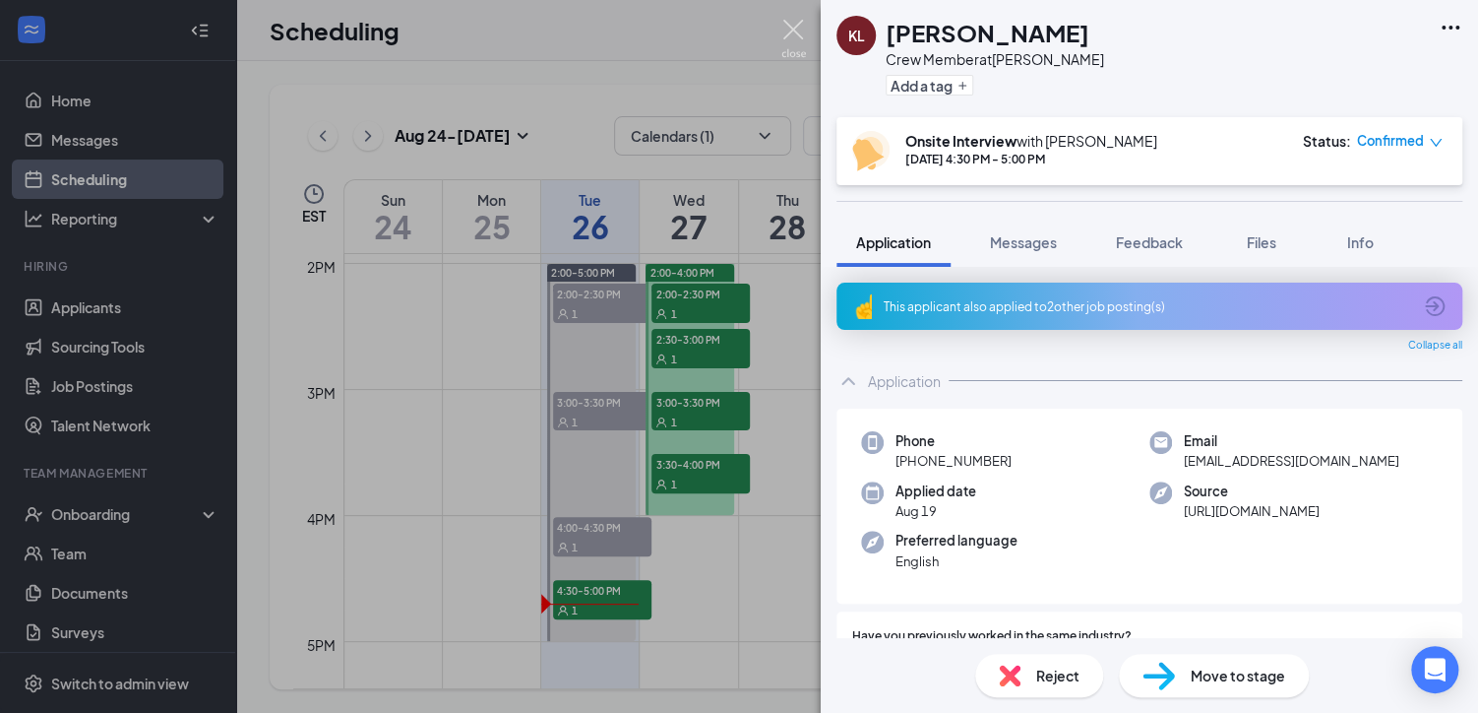
click at [787, 27] on img at bounding box center [793, 39] width 25 height 38
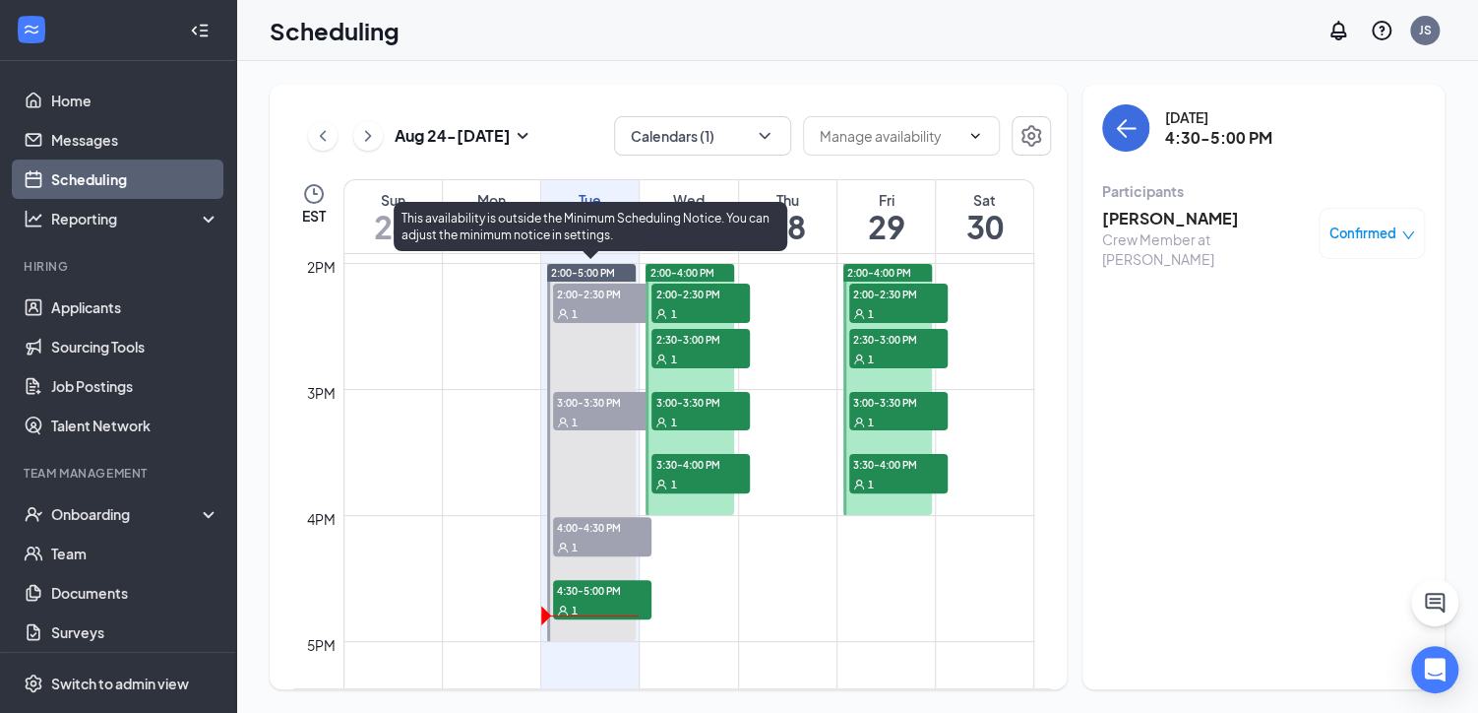
click at [600, 411] on div "1" at bounding box center [602, 421] width 98 height 20
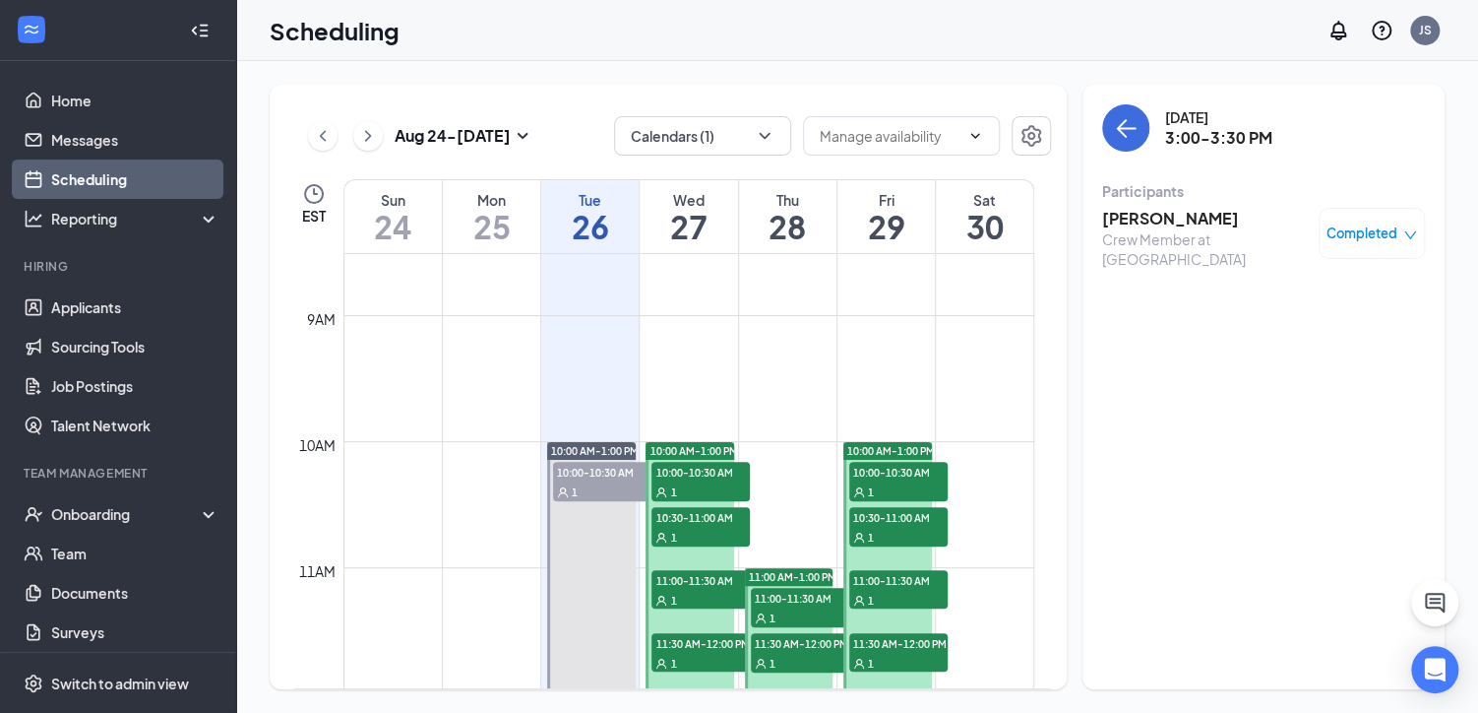
scroll to position [1066, 0]
